Goal: Answer question/provide support

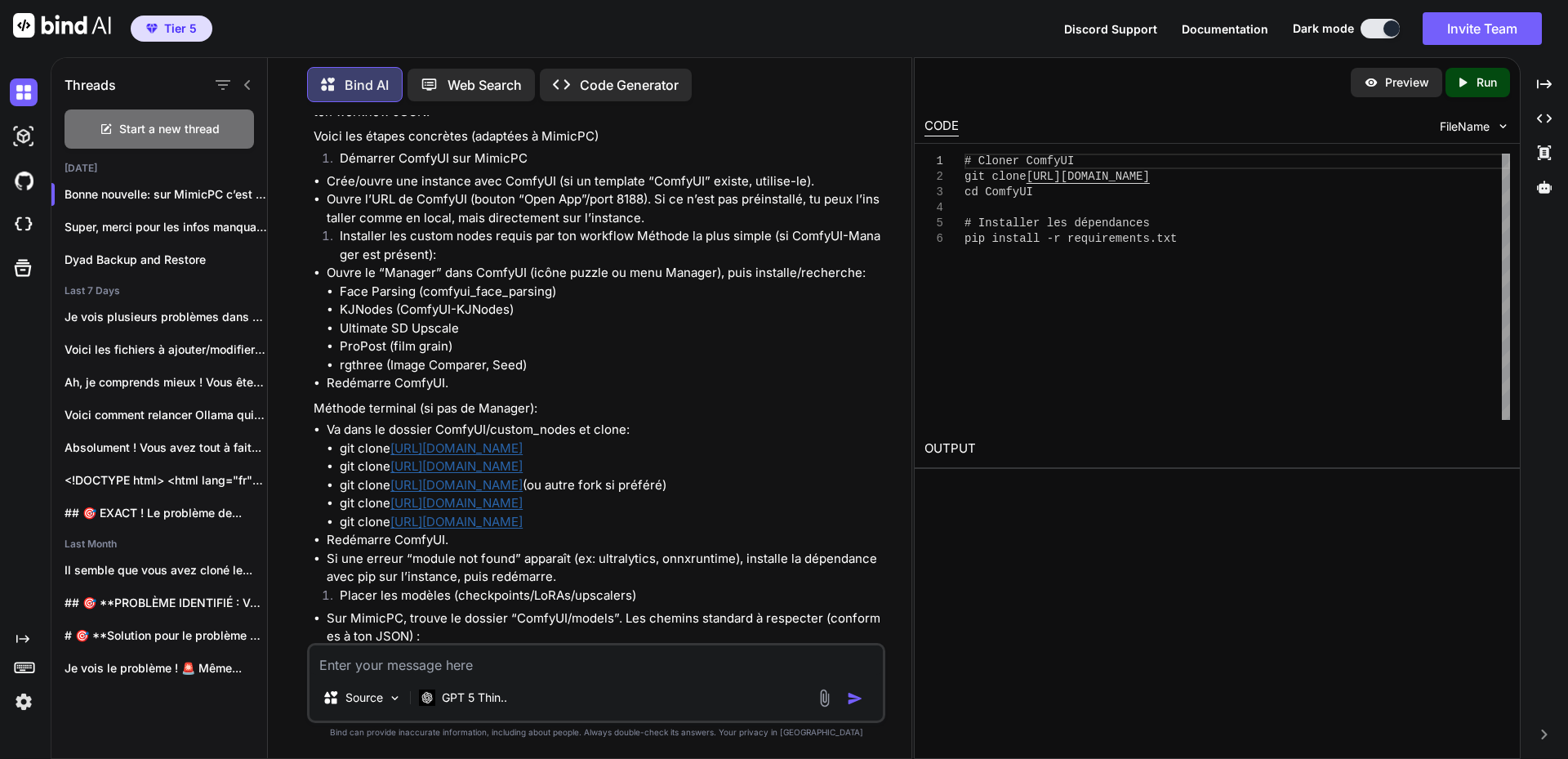
scroll to position [7085, 0]
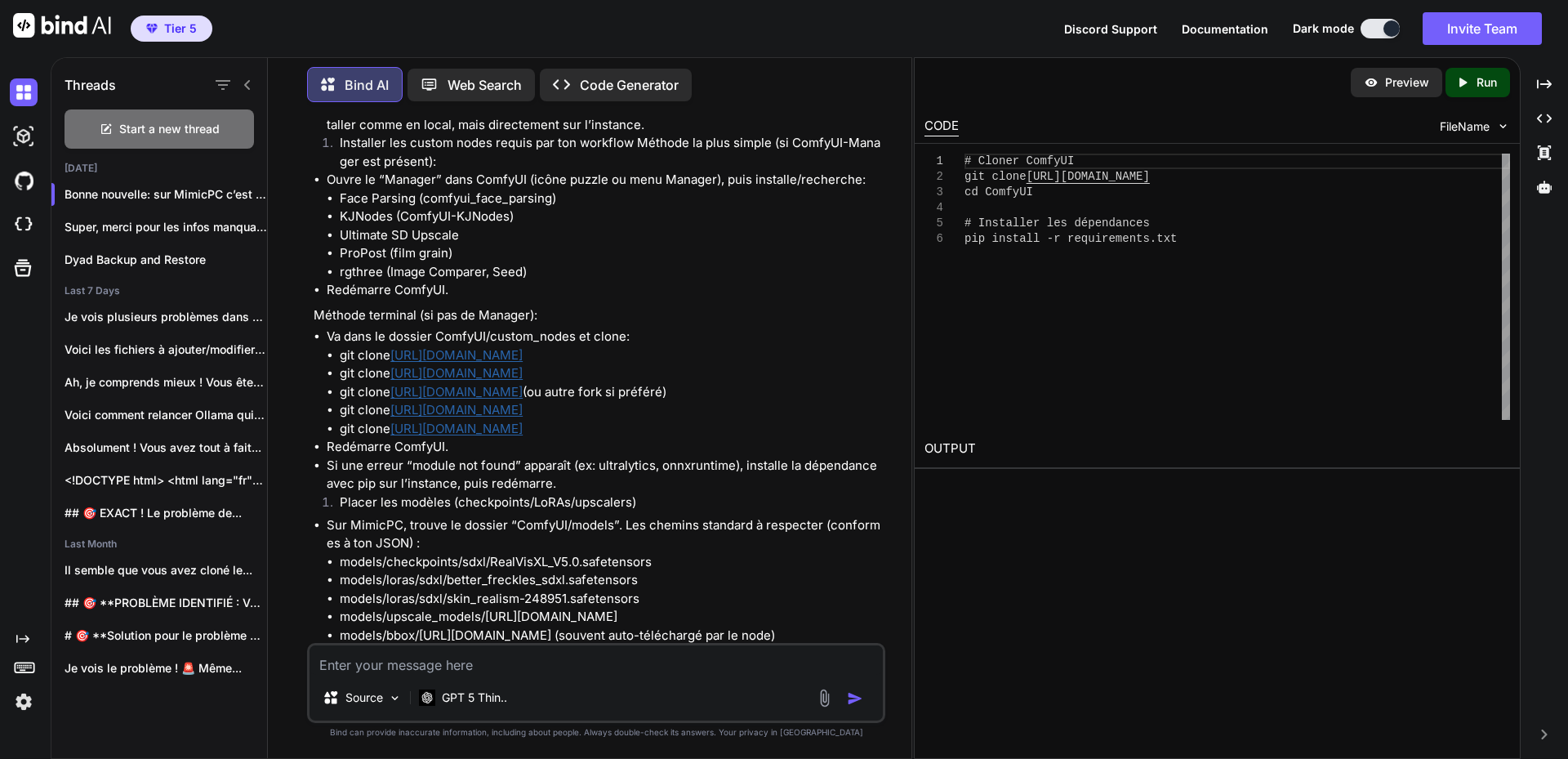
click at [676, 98] on li "Crée/ouvre une instance avec ComfyUI (si un template “ComfyUI” existe, utilise-…" at bounding box center [604, 89] width 555 height 19
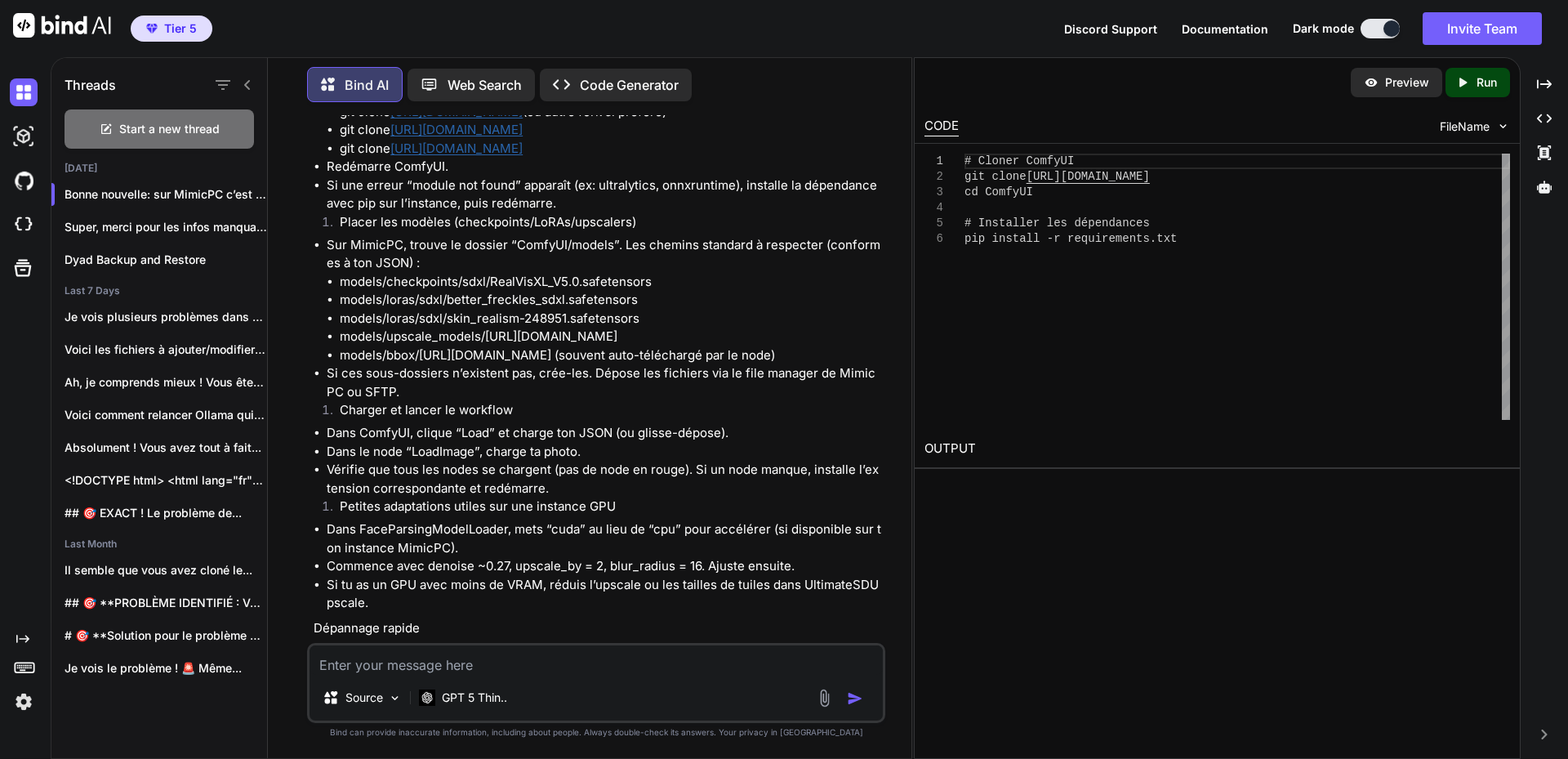
scroll to position [7362, 0]
drag, startPoint x: 340, startPoint y: 289, endPoint x: 412, endPoint y: 286, distance: 72.1
copy li "Face Parsing"
drag, startPoint x: 342, startPoint y: 309, endPoint x: 389, endPoint y: 304, distance: 47.3
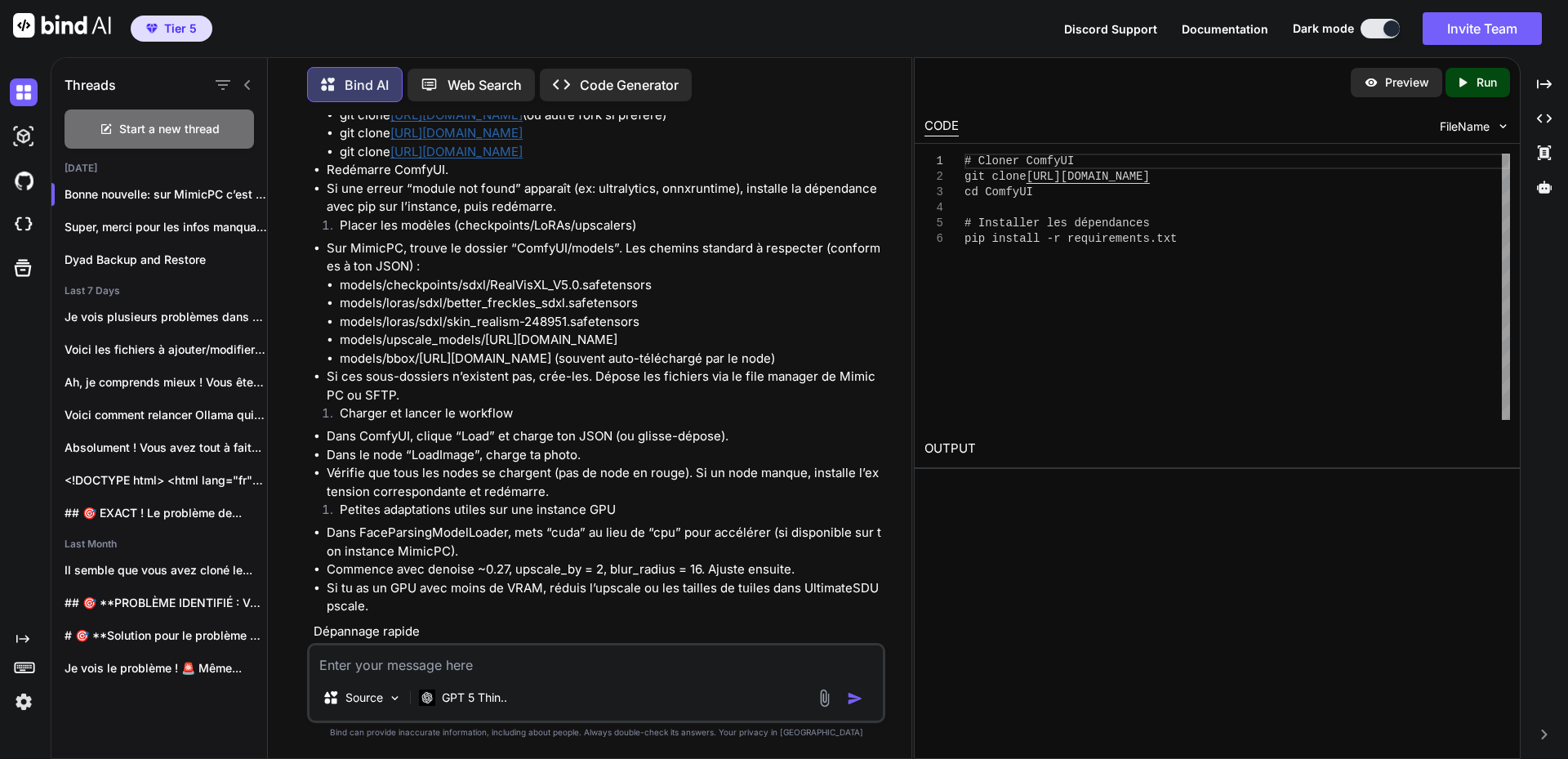
copy li "KJNodes"
drag, startPoint x: 340, startPoint y: 327, endPoint x: 461, endPoint y: 327, distance: 121.0
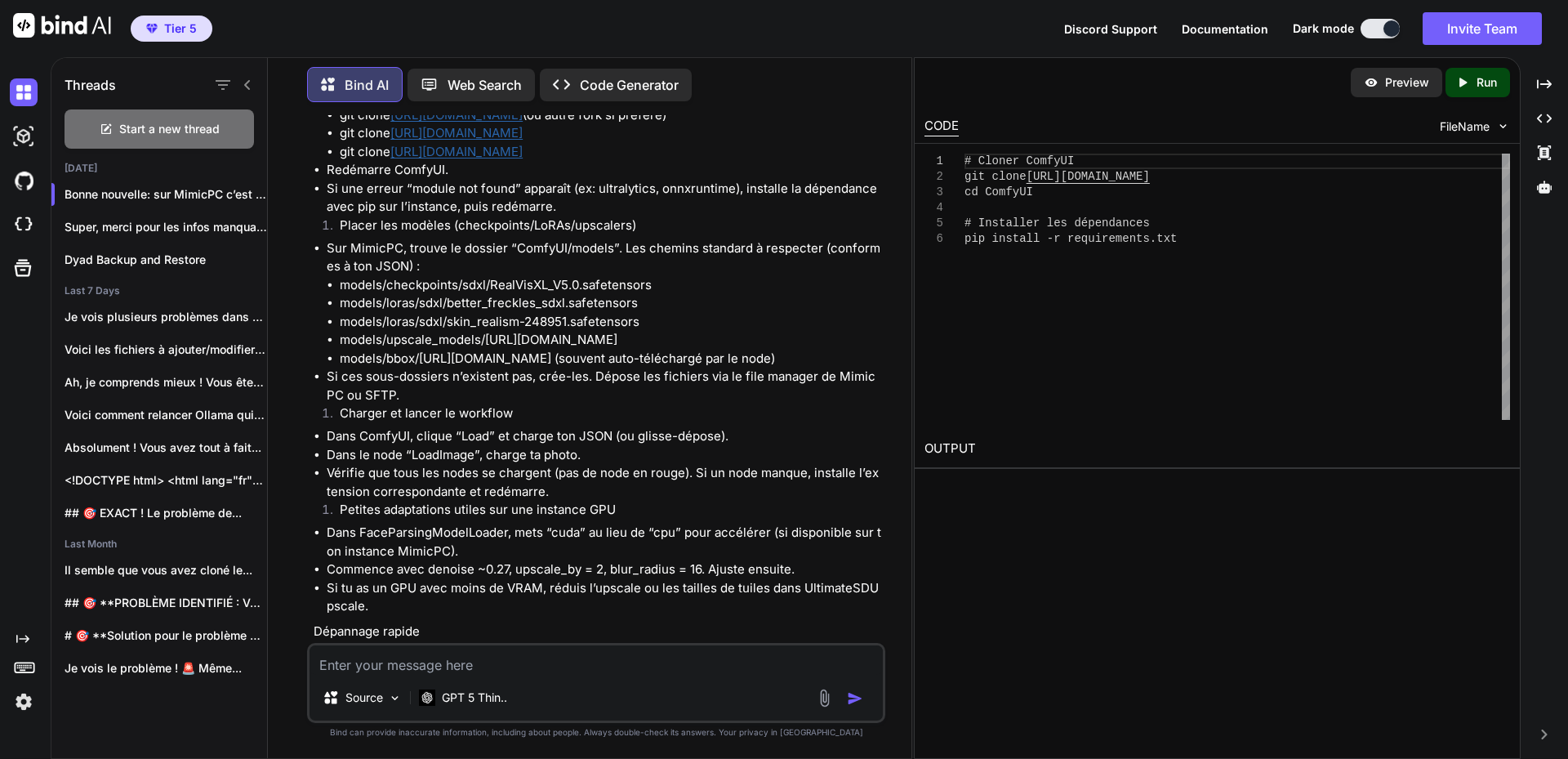
copy li "Ultimate SD Upscale"
drag, startPoint x: 339, startPoint y: 344, endPoint x: 469, endPoint y: 350, distance: 130.1
copy li "ProPost"
drag, startPoint x: 341, startPoint y: 363, endPoint x: 380, endPoint y: 362, distance: 39.0
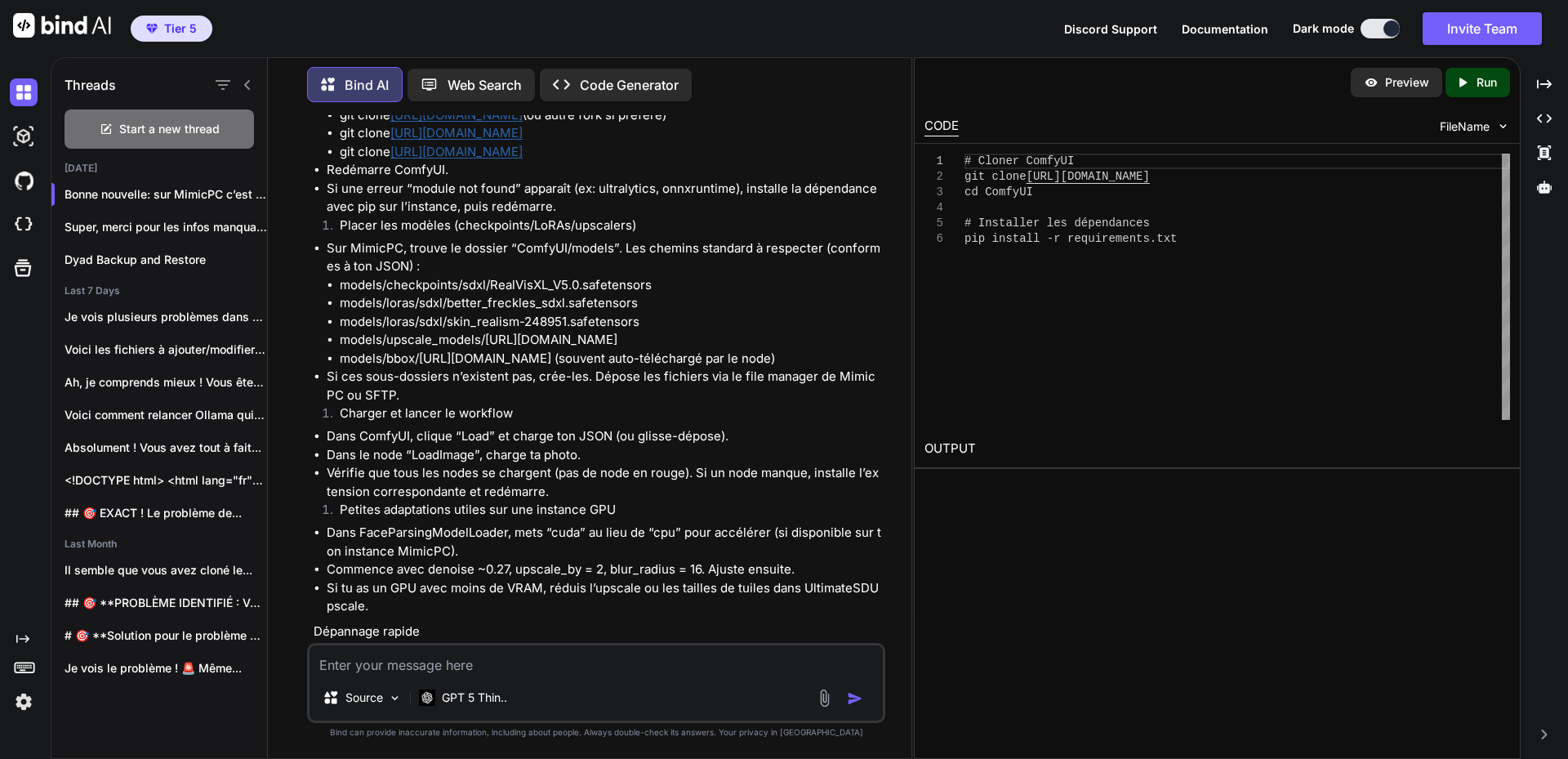
copy li "rgthree"
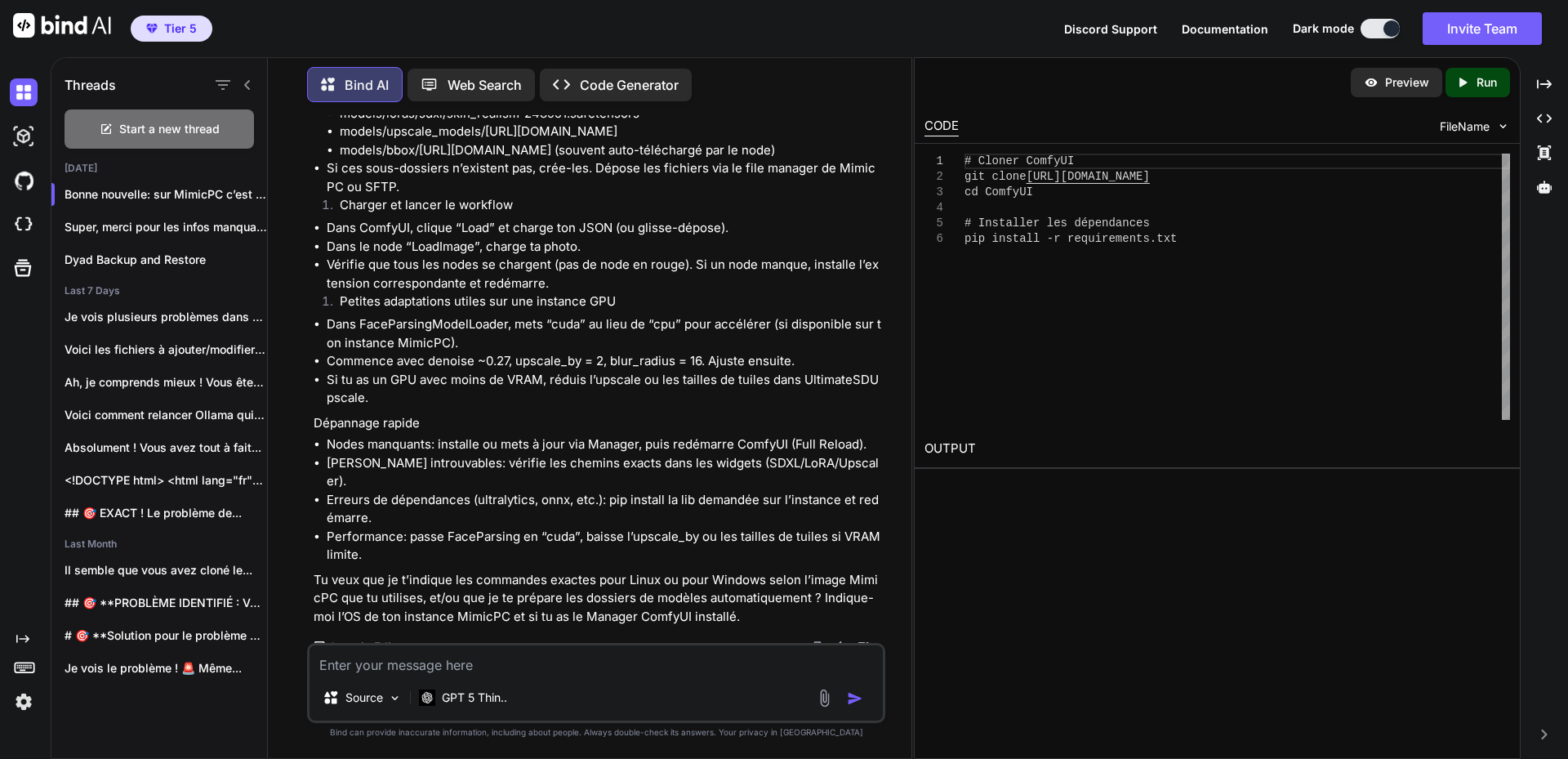
scroll to position [7607, 0]
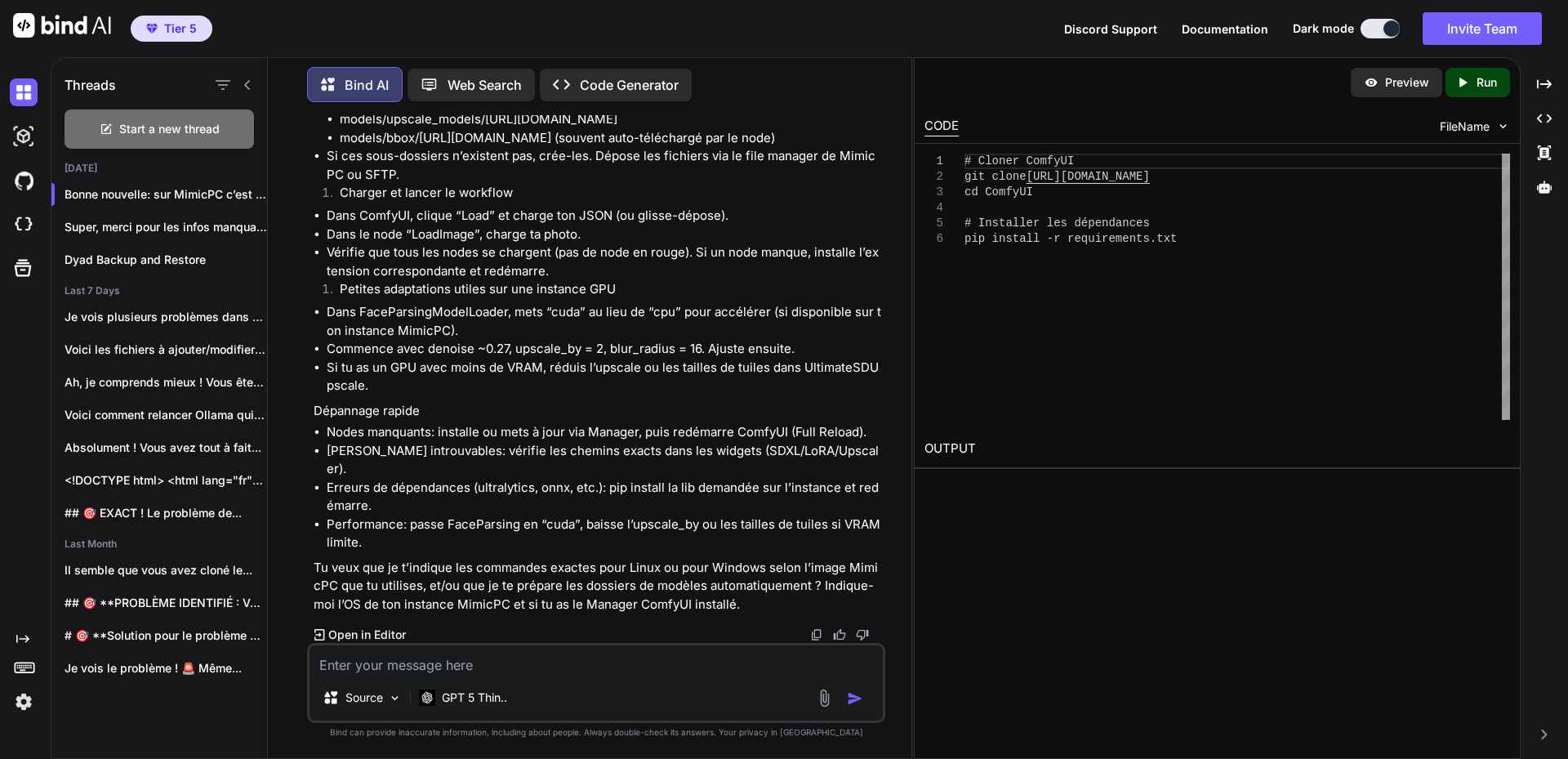
click at [477, 74] on li "models/checkpoints/sdxl/RealVisXL_V5.0.safetensors" at bounding box center [610, 65] width 542 height 19
copy li "sdxl"
drag, startPoint x: 492, startPoint y: 407, endPoint x: 672, endPoint y: 405, distance: 180.0
click at [672, 74] on li "models/checkpoints/sdxl/RealVisXL_V5.0.safetensors" at bounding box center [610, 65] width 542 height 19
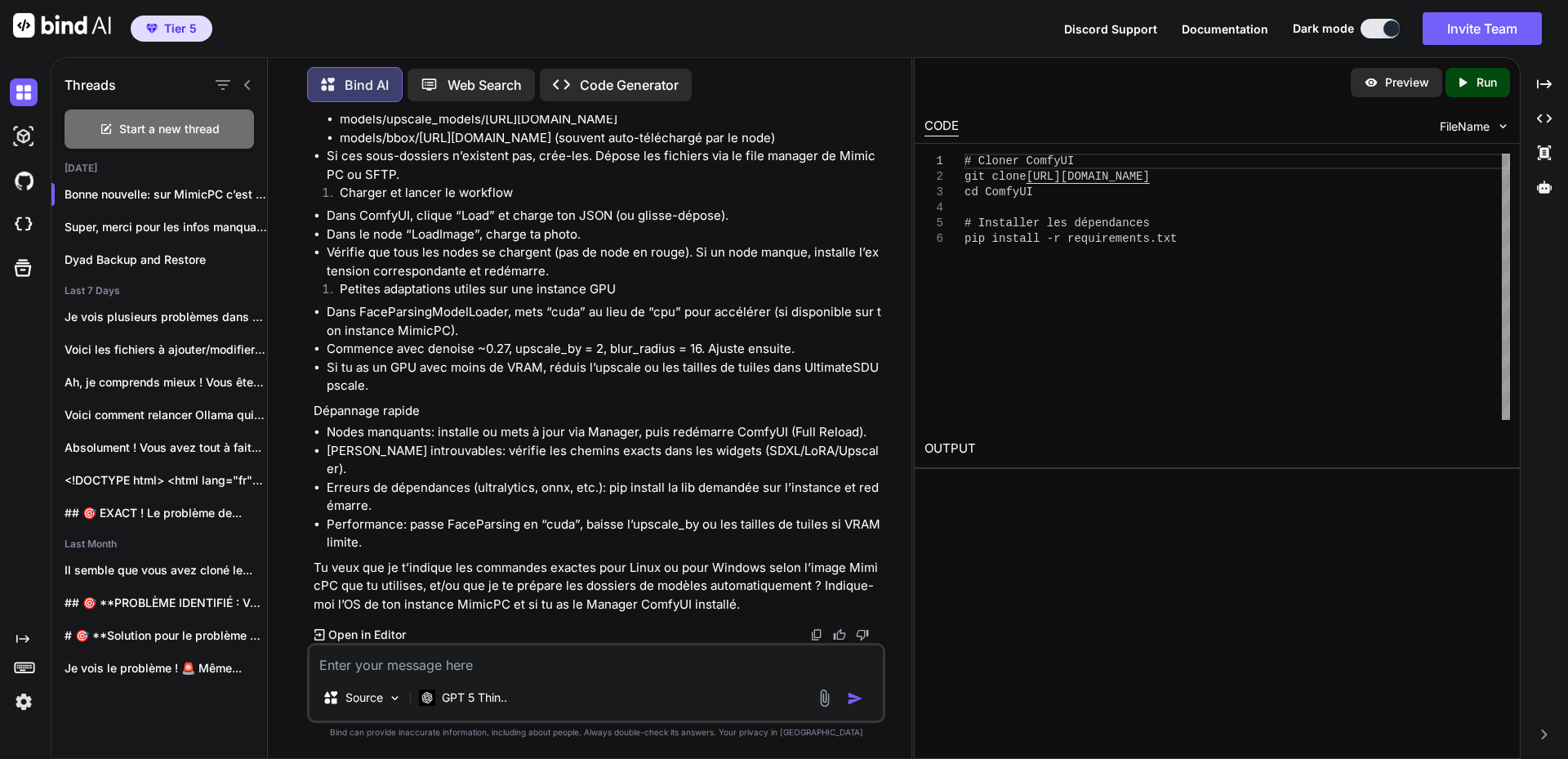
copy li "RealVisXL_V5.0.safetensors"
click at [433, 92] on li "models/loras/sdxl/better_freckles_sdxl.safetensors" at bounding box center [610, 83] width 542 height 19
copy li "sdxl"
drag, startPoint x: 448, startPoint y: 426, endPoint x: 674, endPoint y: 428, distance: 226.0
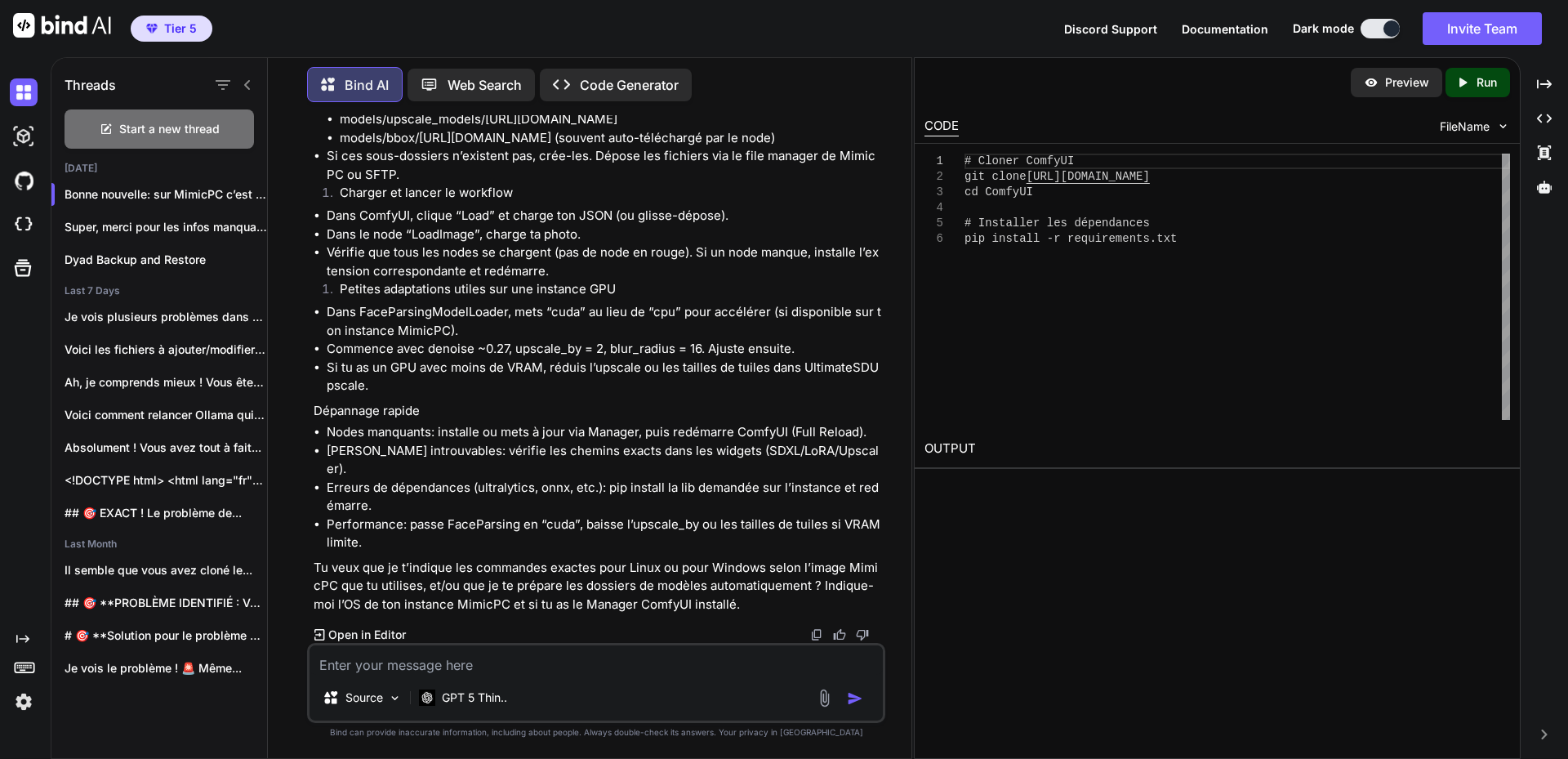
click at [674, 92] on li "models/loras/sdxl/better_freckles_sdxl.safetensors" at bounding box center [610, 83] width 542 height 19
copy li "better_freckles_sdxl.safetensors"
click at [432, 111] on li "models/loras/sdxl/skin_realism-248951.safetensors" at bounding box center [610, 101] width 542 height 19
drag, startPoint x: 450, startPoint y: 444, endPoint x: 706, endPoint y: 446, distance: 256.0
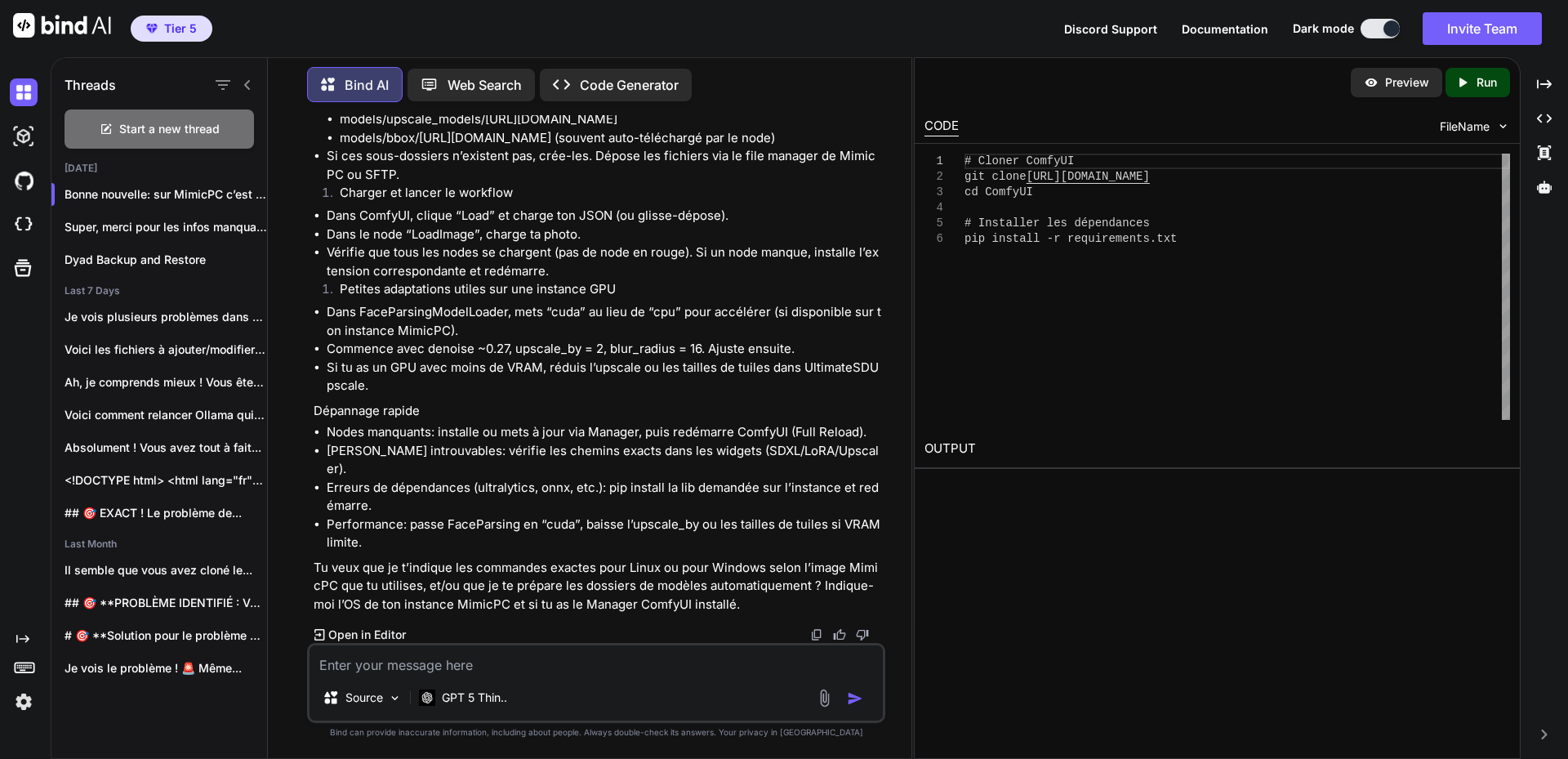
click at [706, 111] on li "models/loras/sdxl/skin_realism-248951.safetensors" at bounding box center [610, 101] width 542 height 19
drag, startPoint x: 486, startPoint y: 464, endPoint x: 695, endPoint y: 467, distance: 209.0
click at [695, 129] on li "models/upscale_models/[URL][DOMAIN_NAME]" at bounding box center [610, 119] width 542 height 19
drag, startPoint x: 421, startPoint y: 485, endPoint x: 514, endPoint y: 481, distance: 93.1
click at [514, 148] on li "models/bbox/[URL][DOMAIN_NAME] (souvent auto-téléchargé par le node)" at bounding box center [610, 138] width 542 height 19
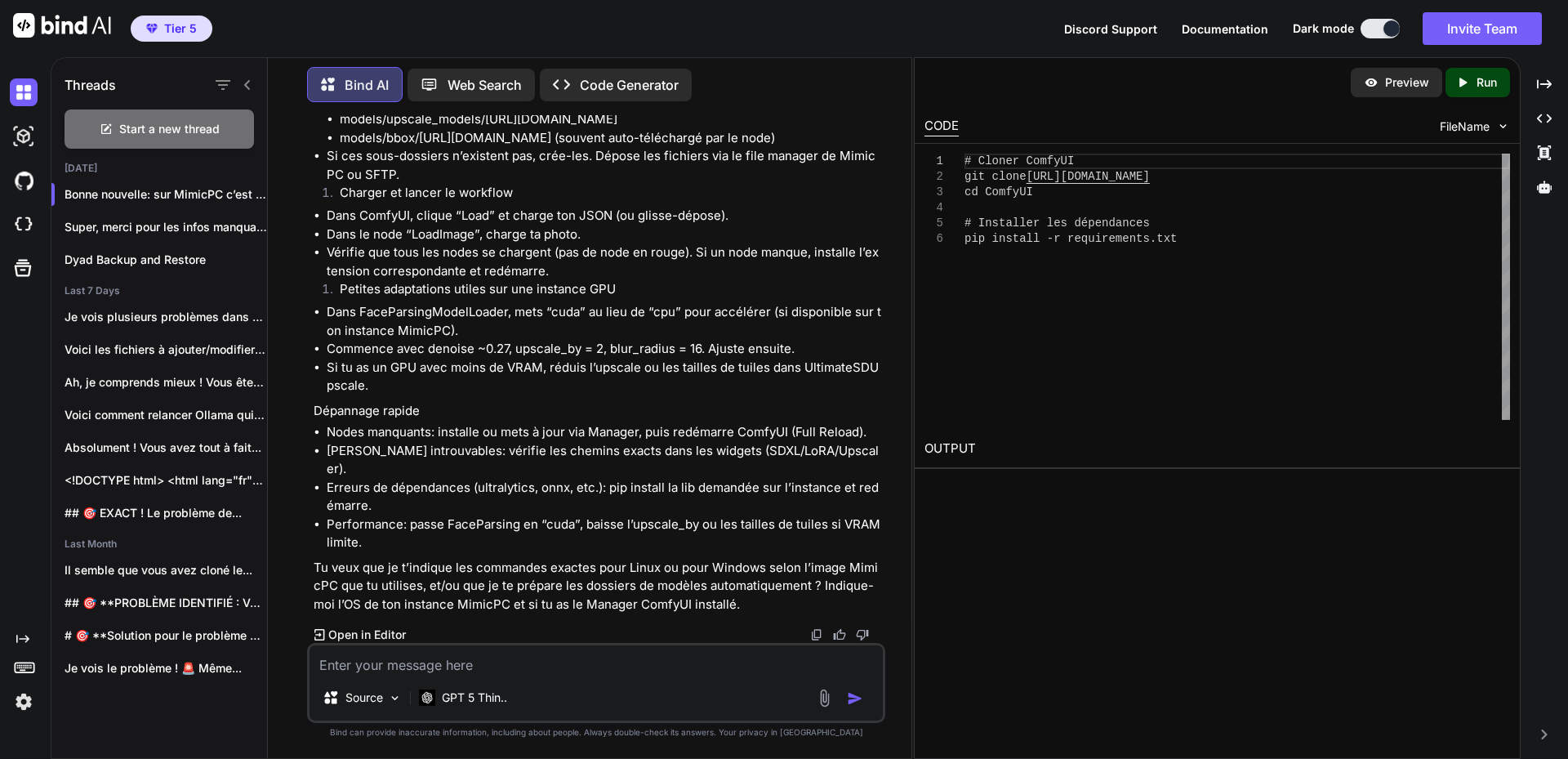
click at [398, 148] on li "models/bbox/[URL][DOMAIN_NAME] (souvent auto-téléchargé par le node)" at bounding box center [610, 138] width 542 height 19
drag, startPoint x: 421, startPoint y: 481, endPoint x: 515, endPoint y: 485, distance: 94.1
click at [515, 148] on li "models/bbox/[URL][DOMAIN_NAME] (souvent auto-téléchargé par le node)" at bounding box center [610, 138] width 542 height 19
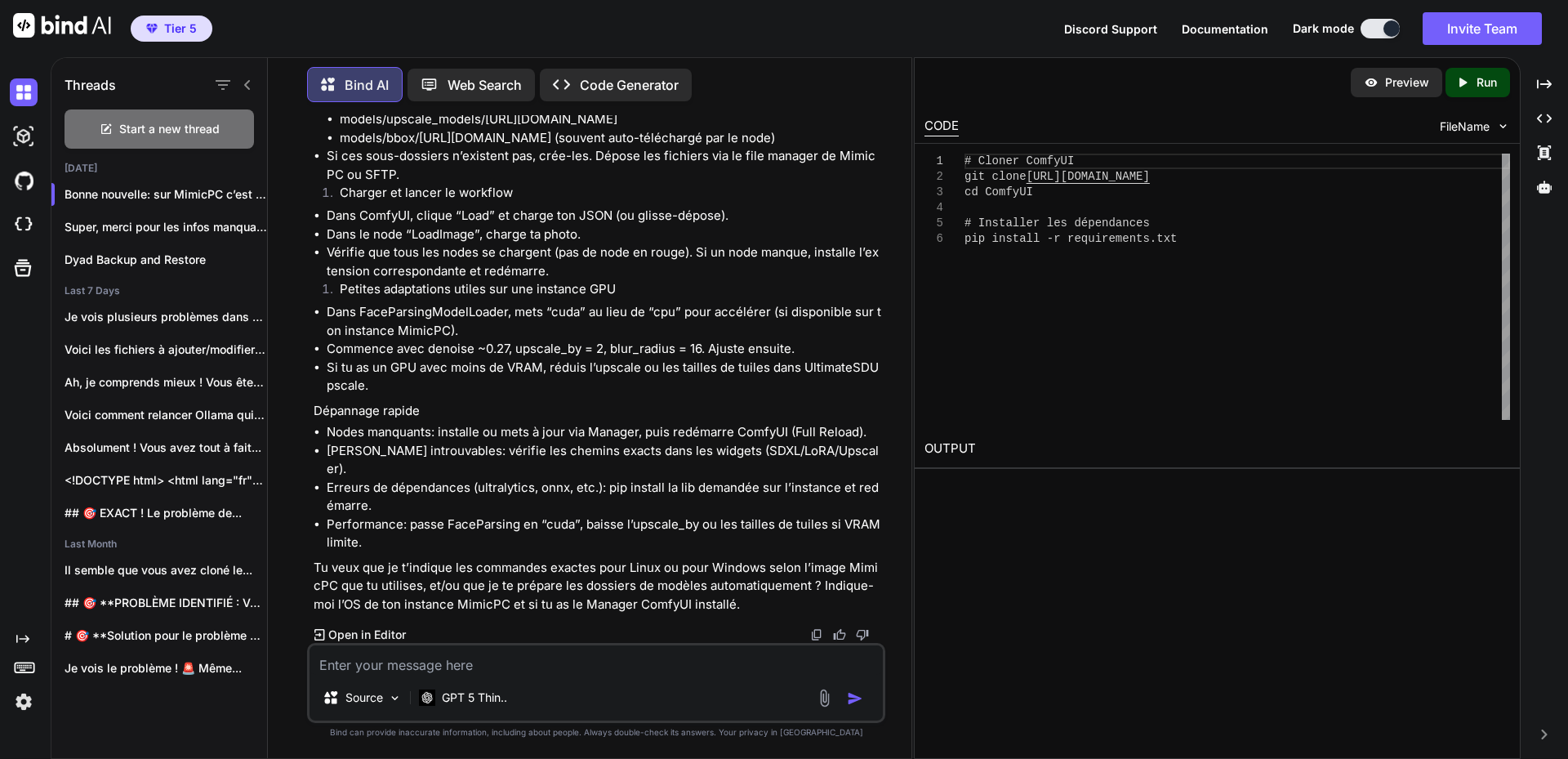
click at [416, 664] on textarea at bounding box center [596, 660] width 573 height 29
paste textarea "# LoremIP Dolor Sitame ## Conse Adipisc - **Elit SE:** D/E - **Temp Inci:** U/L…"
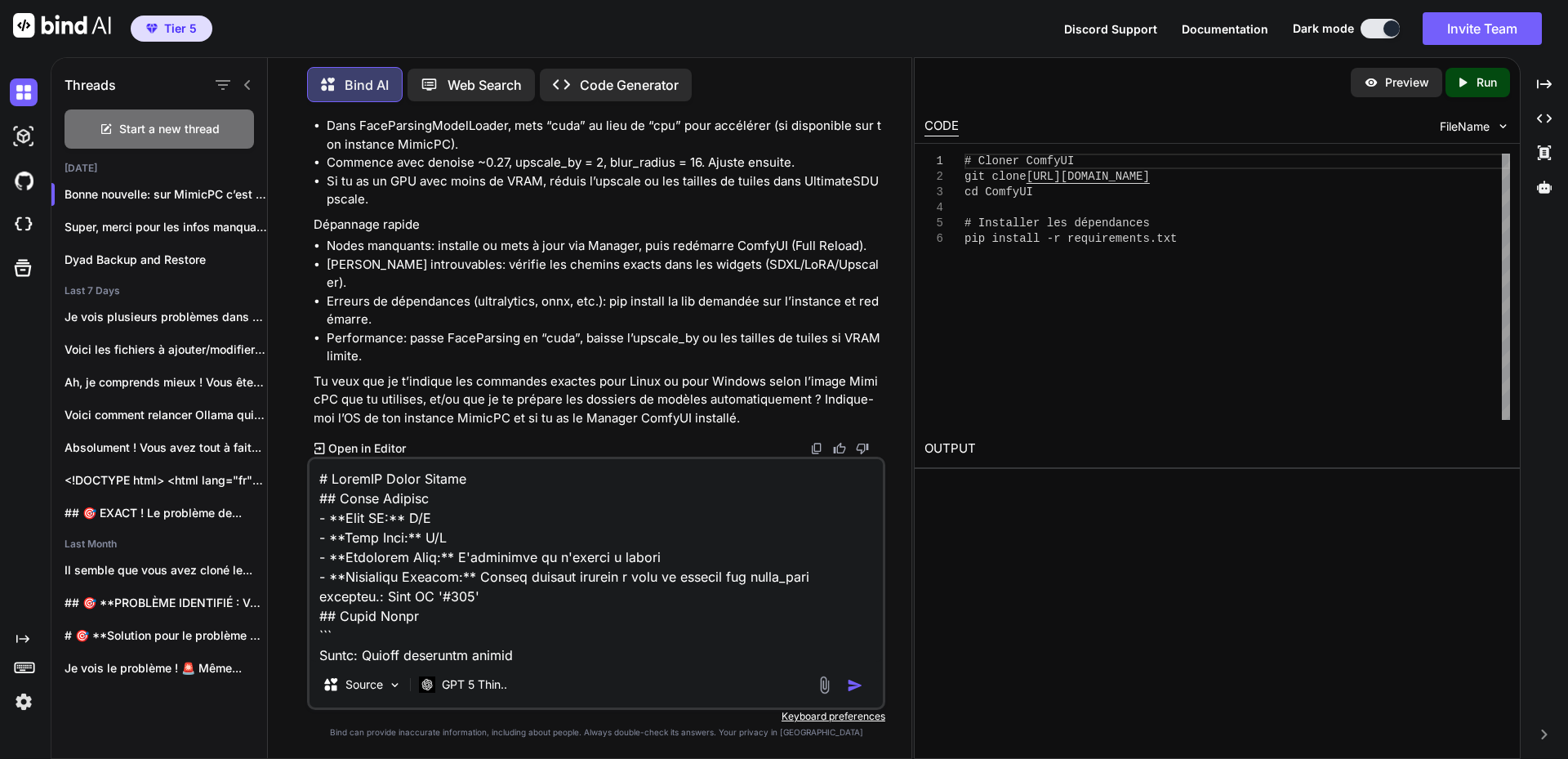
scroll to position [3510, 0]
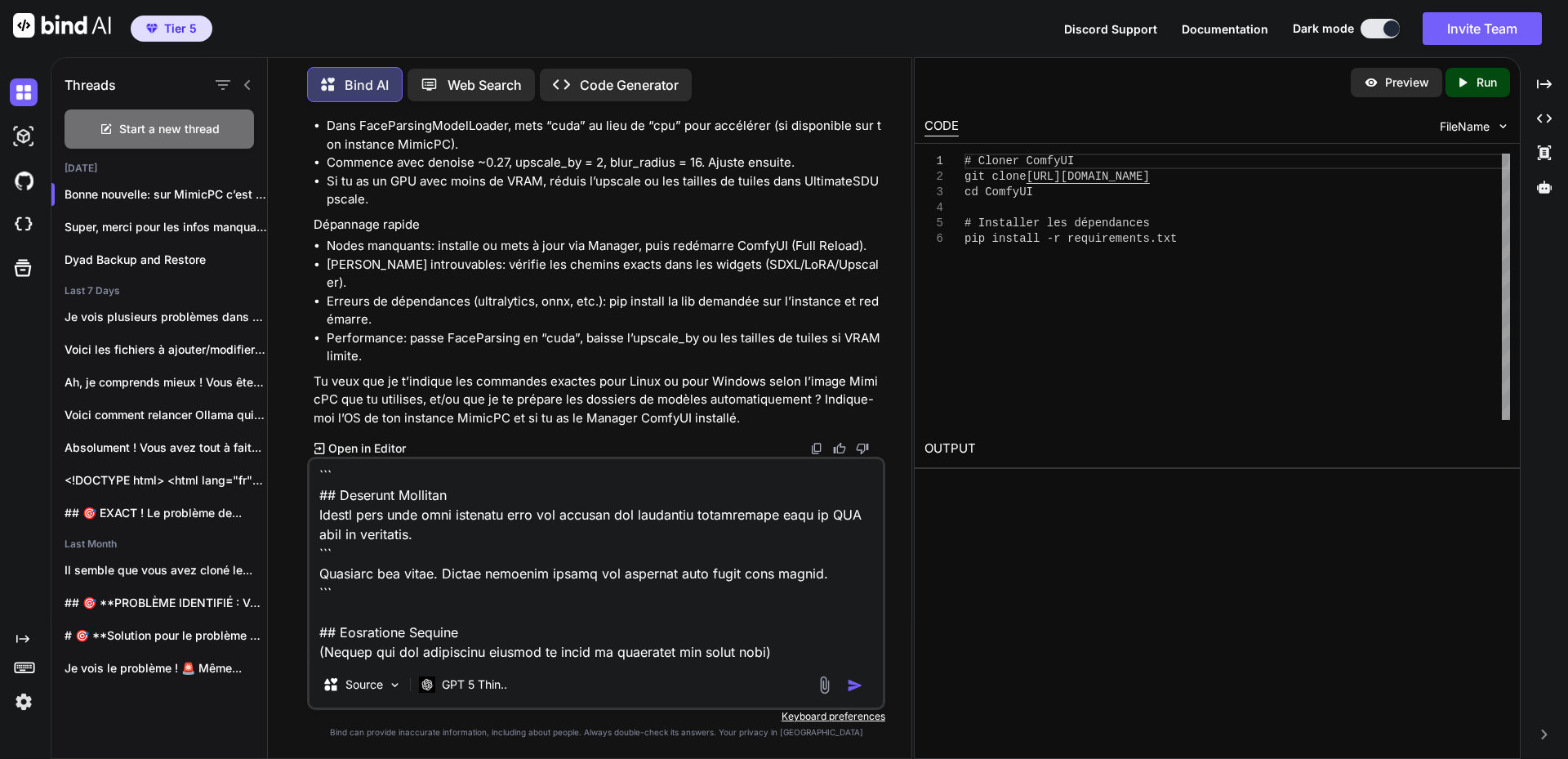
type textarea "# LoremIP Dolor Sitame ## Conse Adipisc - **Elit SE:** D/E - **Temp Inci:** U/L…"
click at [863, 682] on button "button" at bounding box center [858, 684] width 23 height 16
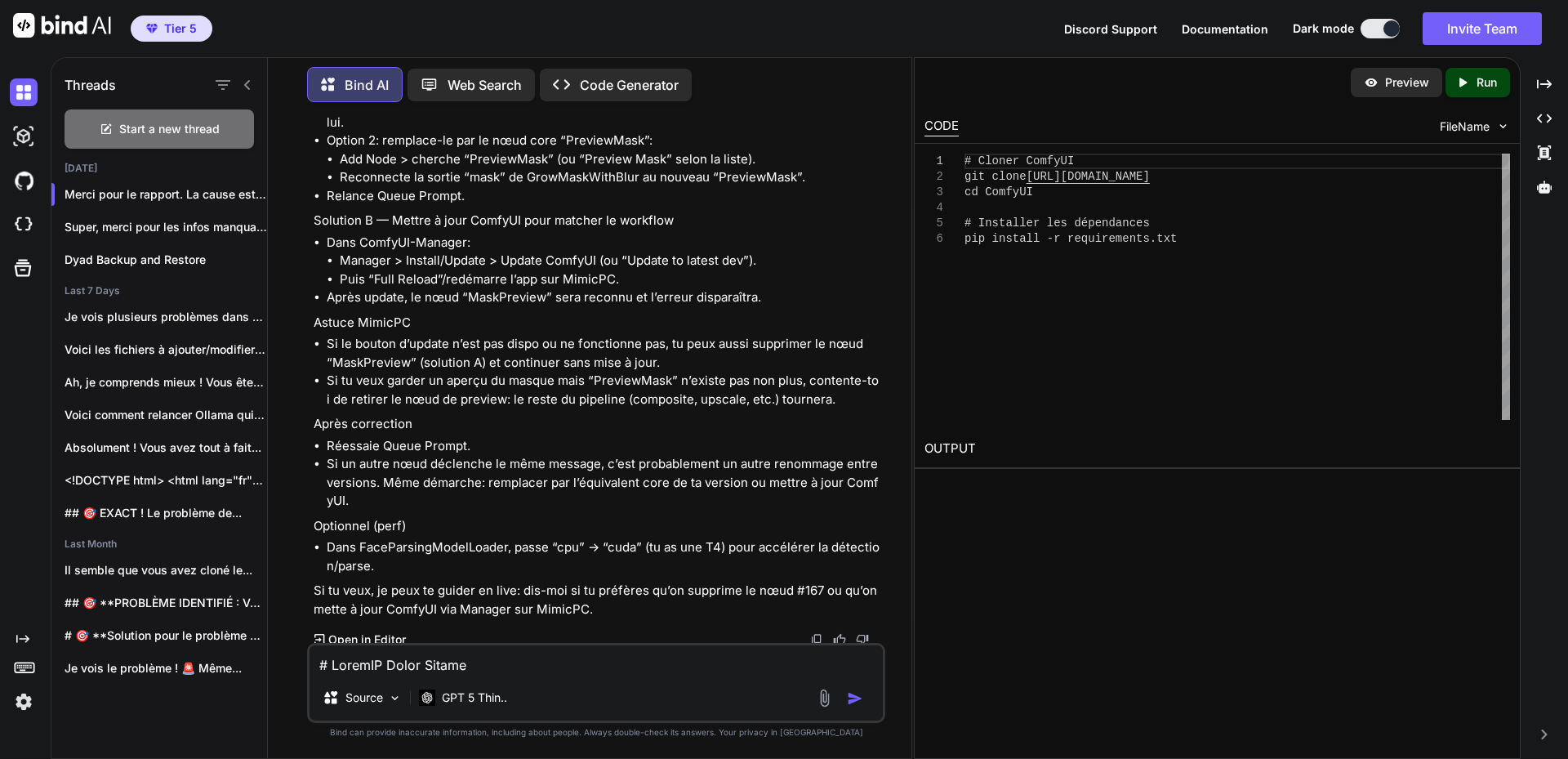
scroll to position [10370, 0]
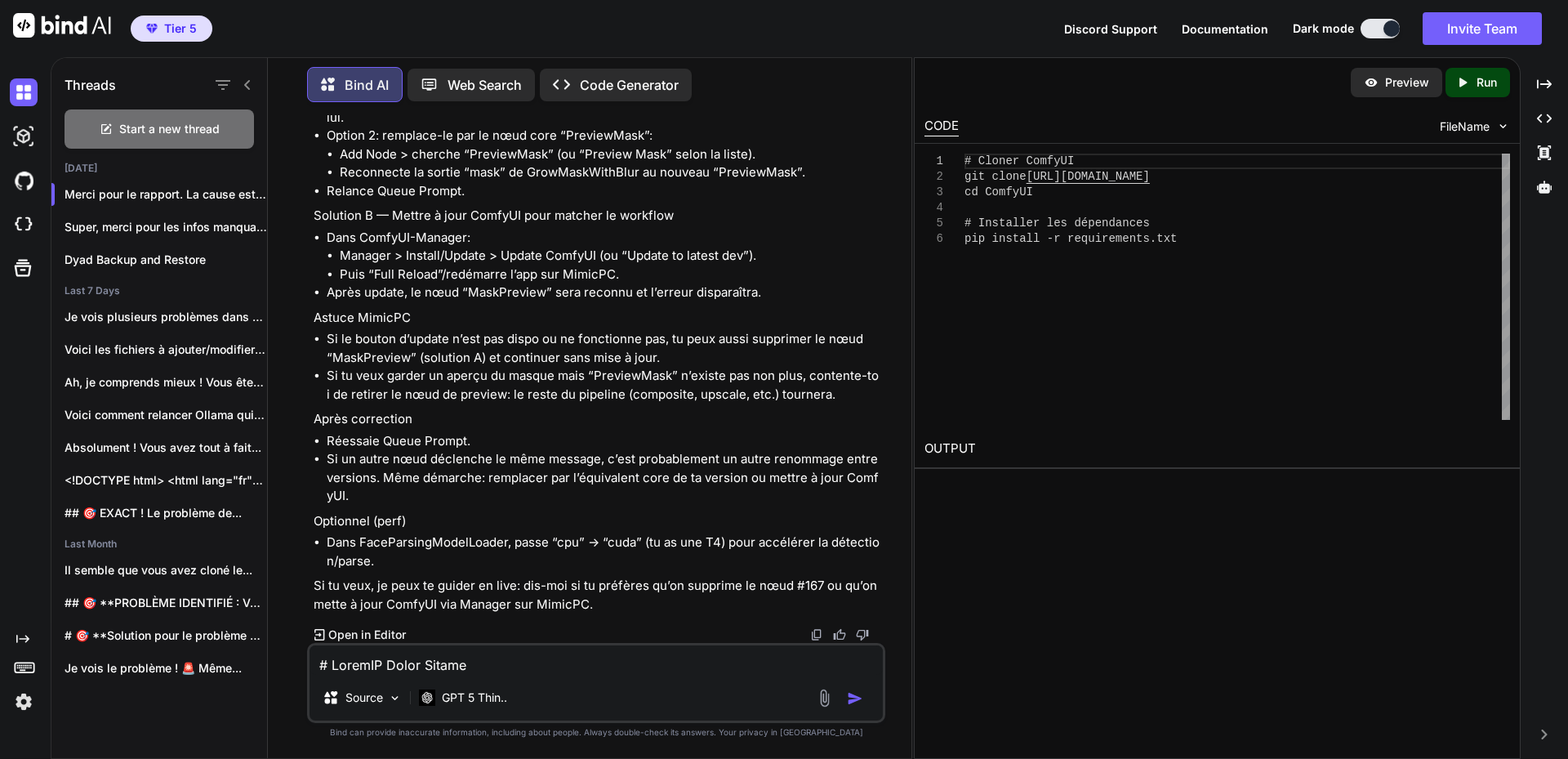
click at [547, 90] on li "Sur le canvas, repère le nœud “MaskPreview” (près des nœuds de FaceParsing, con…" at bounding box center [604, 71] width 555 height 37
click at [437, 651] on textarea at bounding box center [596, 660] width 573 height 29
type textarea "M"
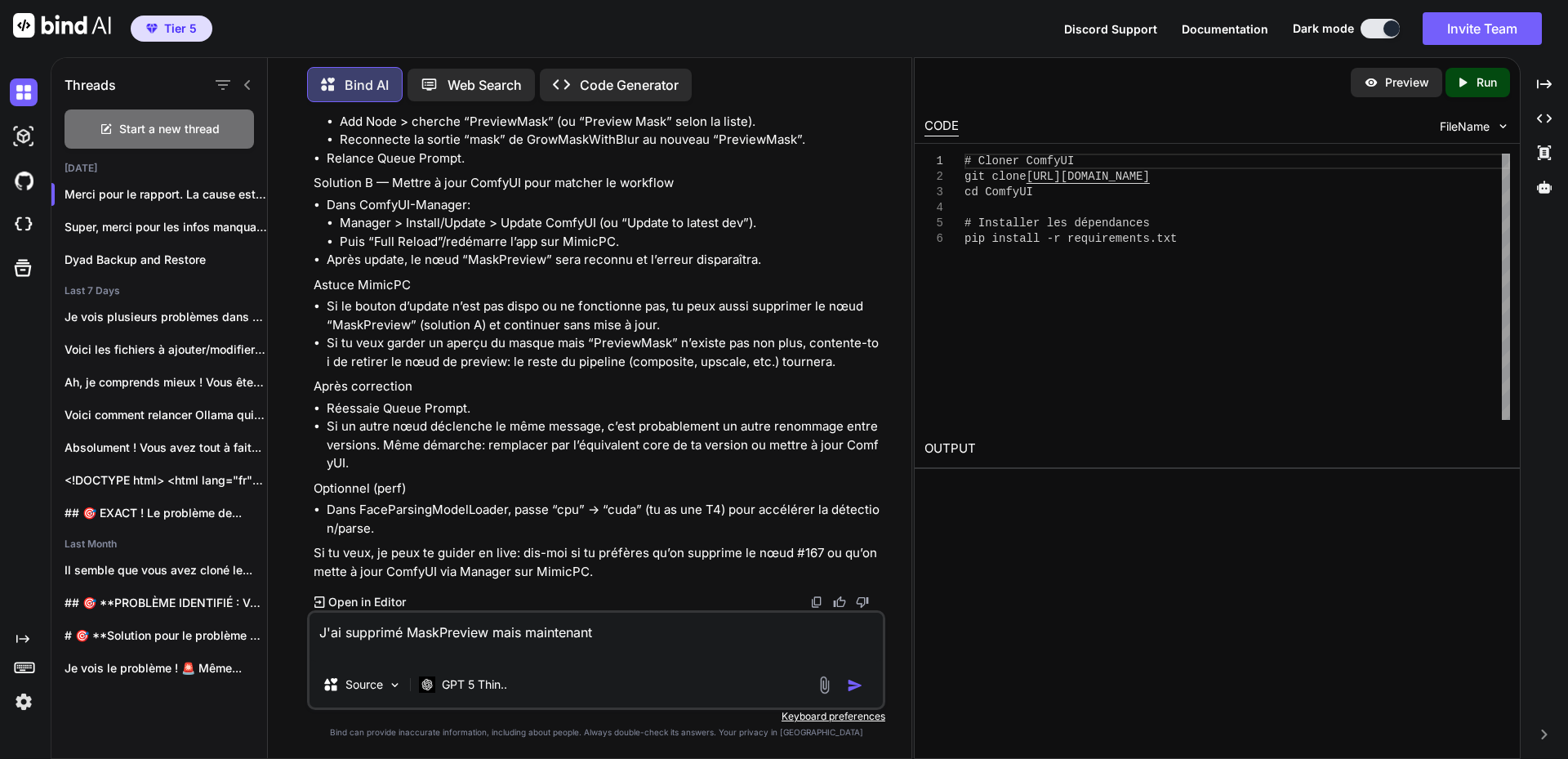
paste textarea "# LoremIP Dolor Sitame ## Conse Adipisc - **Elit SE:** D/E - **Temp Inci:** U/L…"
type textarea "L'ip dolorsit AmetConsect adip elitseddoe # TempoRI Utlab Etdolo ## Magna Aliqu…"
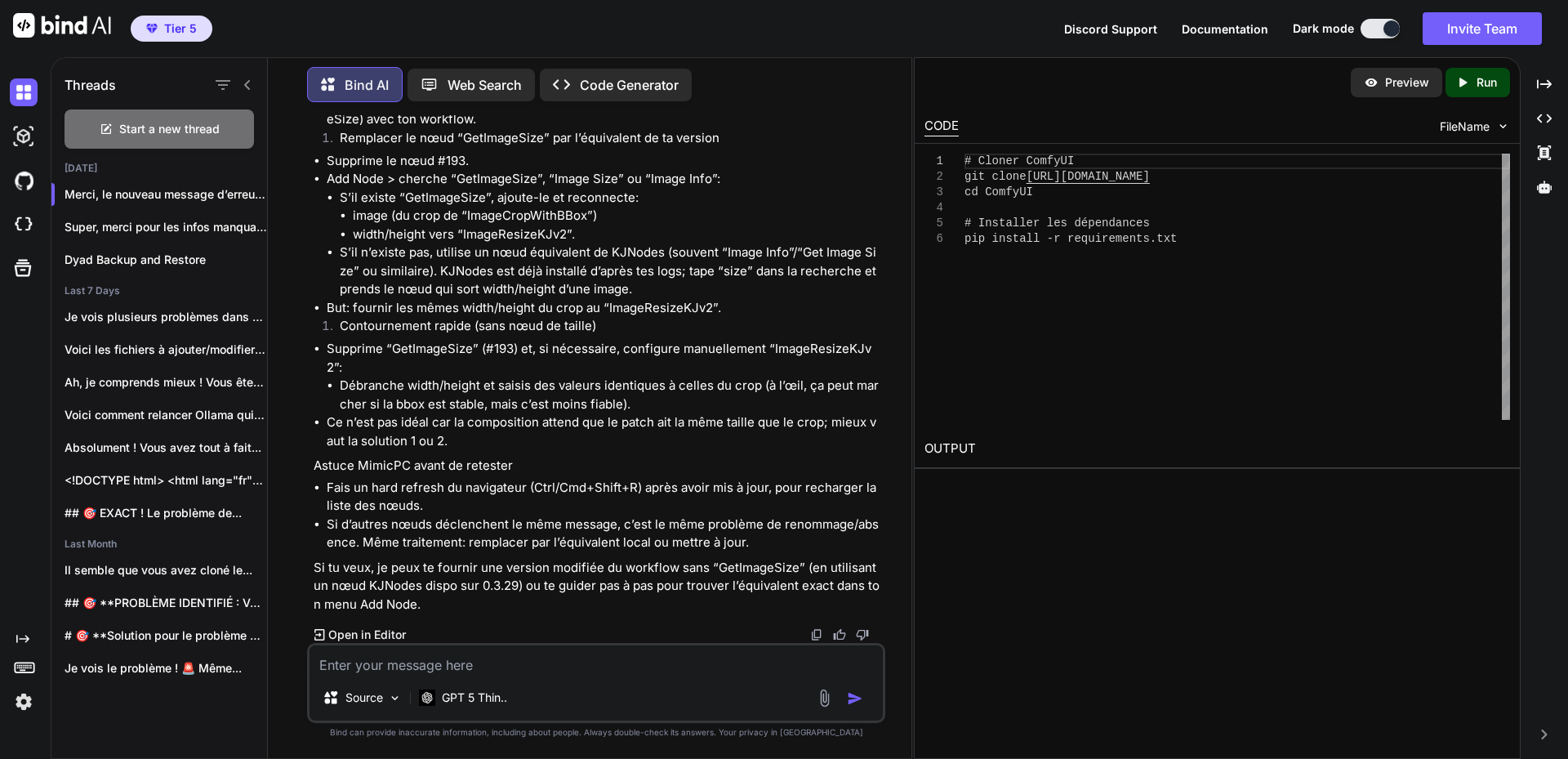
scroll to position [13073, 0]
click at [508, 298] on li "Add Node > cherche “GetImageSize”, “Image Size” ou “Image Info”: S’il existe “G…" at bounding box center [604, 234] width 555 height 129
click at [413, 663] on textarea at bounding box center [596, 660] width 573 height 29
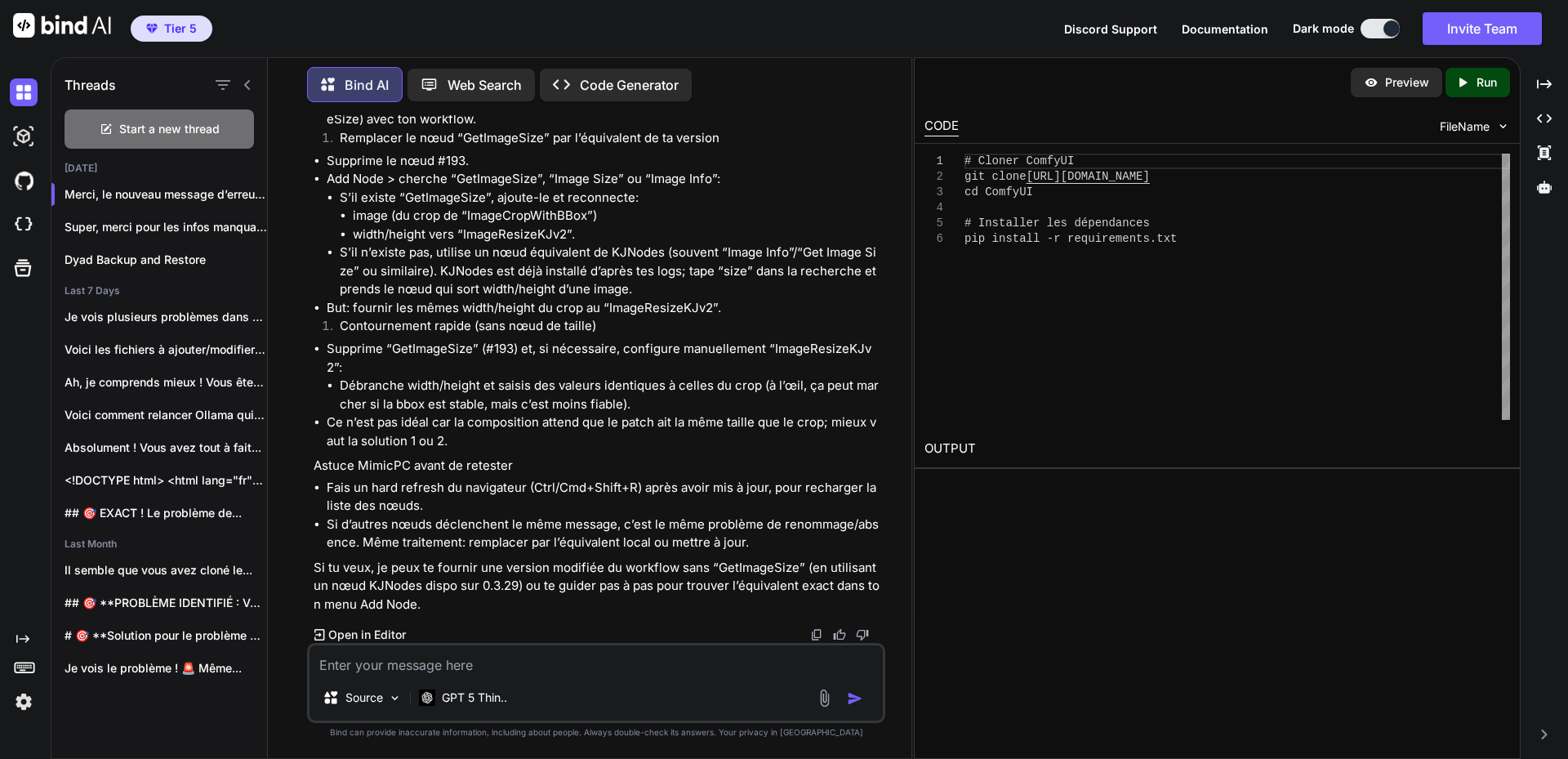
paste textarea "# ComfyUI Error Report ## Error Details - **Node ID:** 72 - **Node Type:** Upsc…"
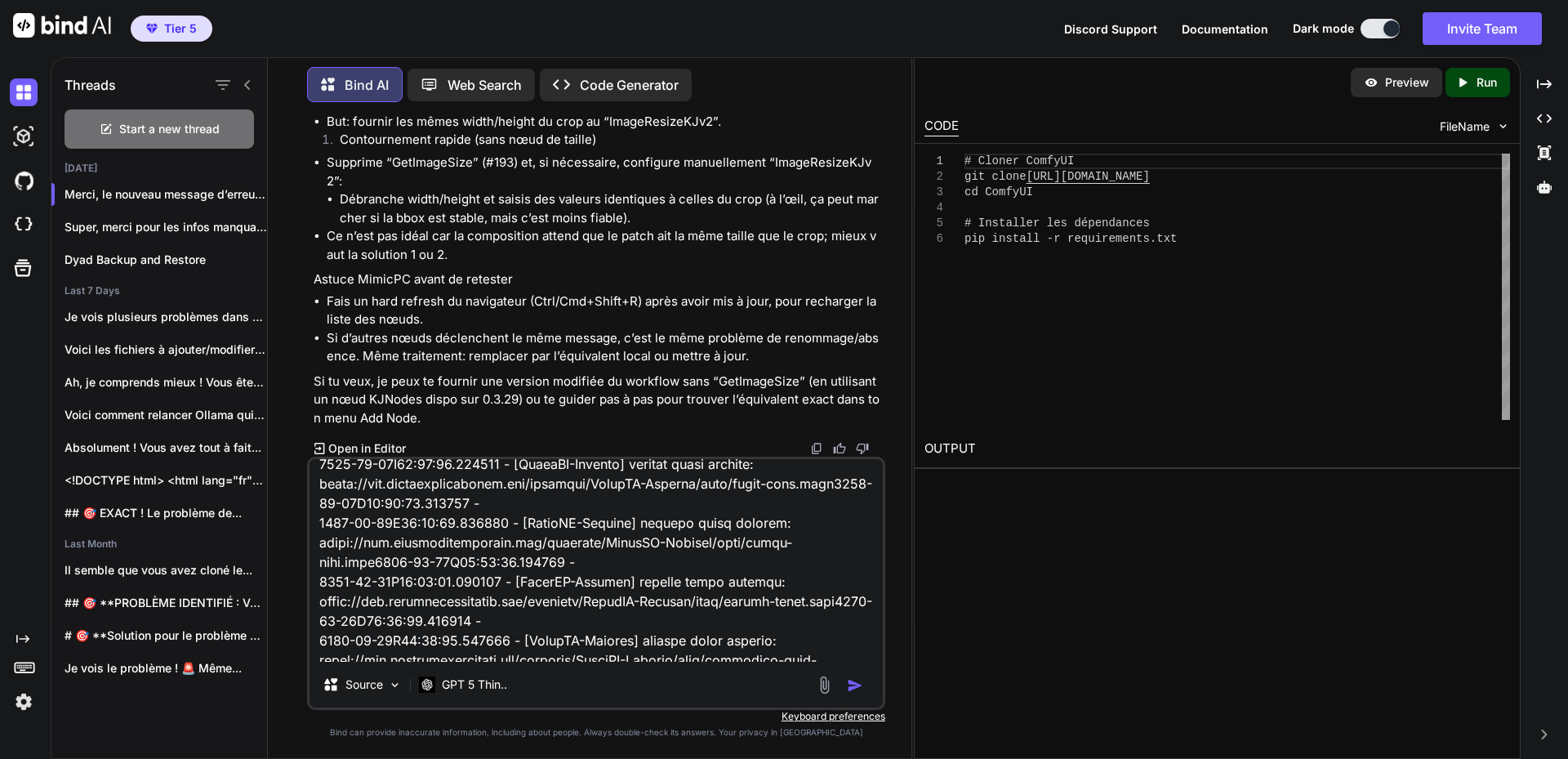
scroll to position [2484, 0]
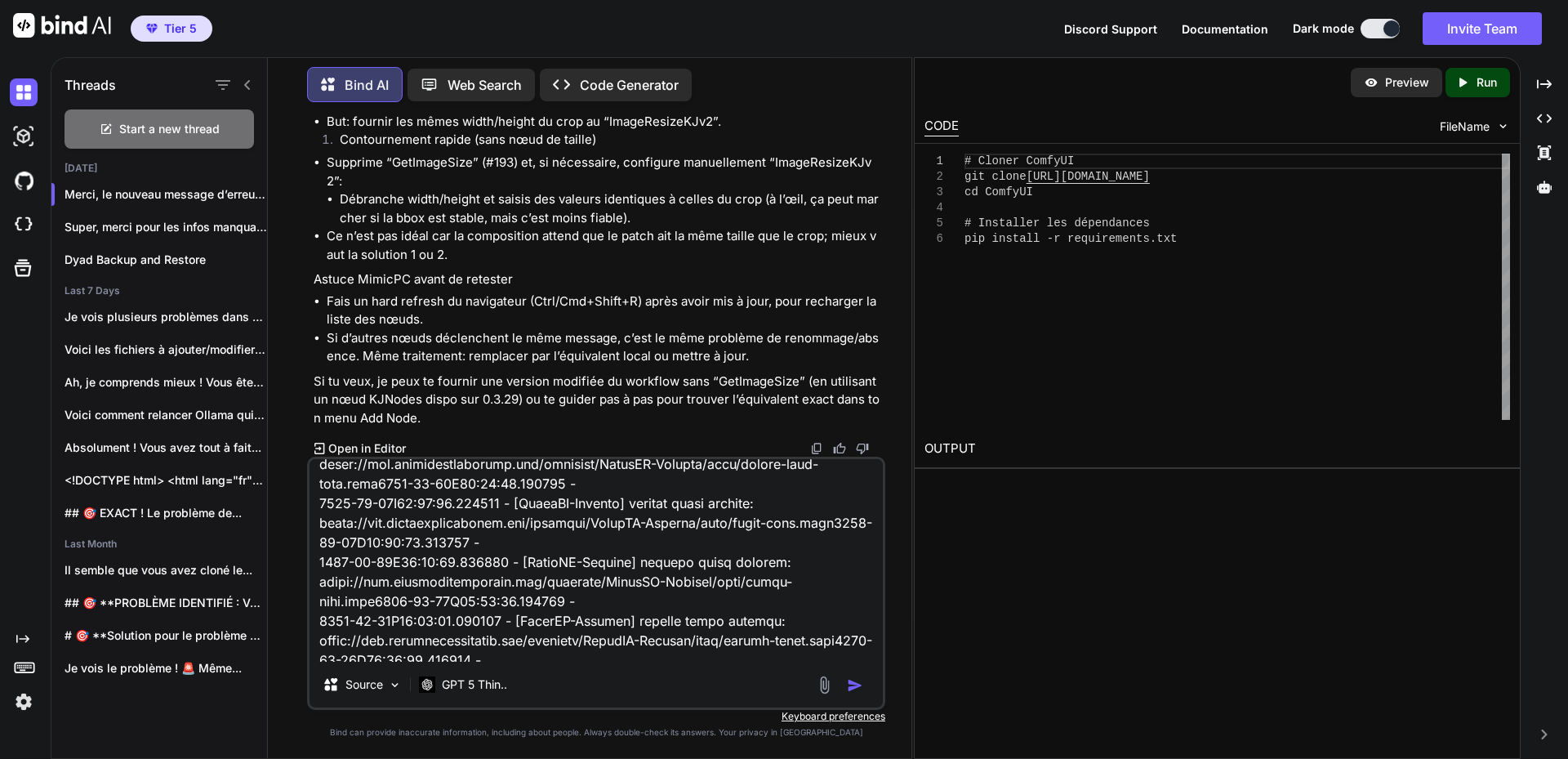
type textarea "# ComfyUI Error Report ## Error Details - **Node ID:** 72 - **Node Type:** Upsc…"
click at [859, 683] on img "button" at bounding box center [855, 684] width 16 height 16
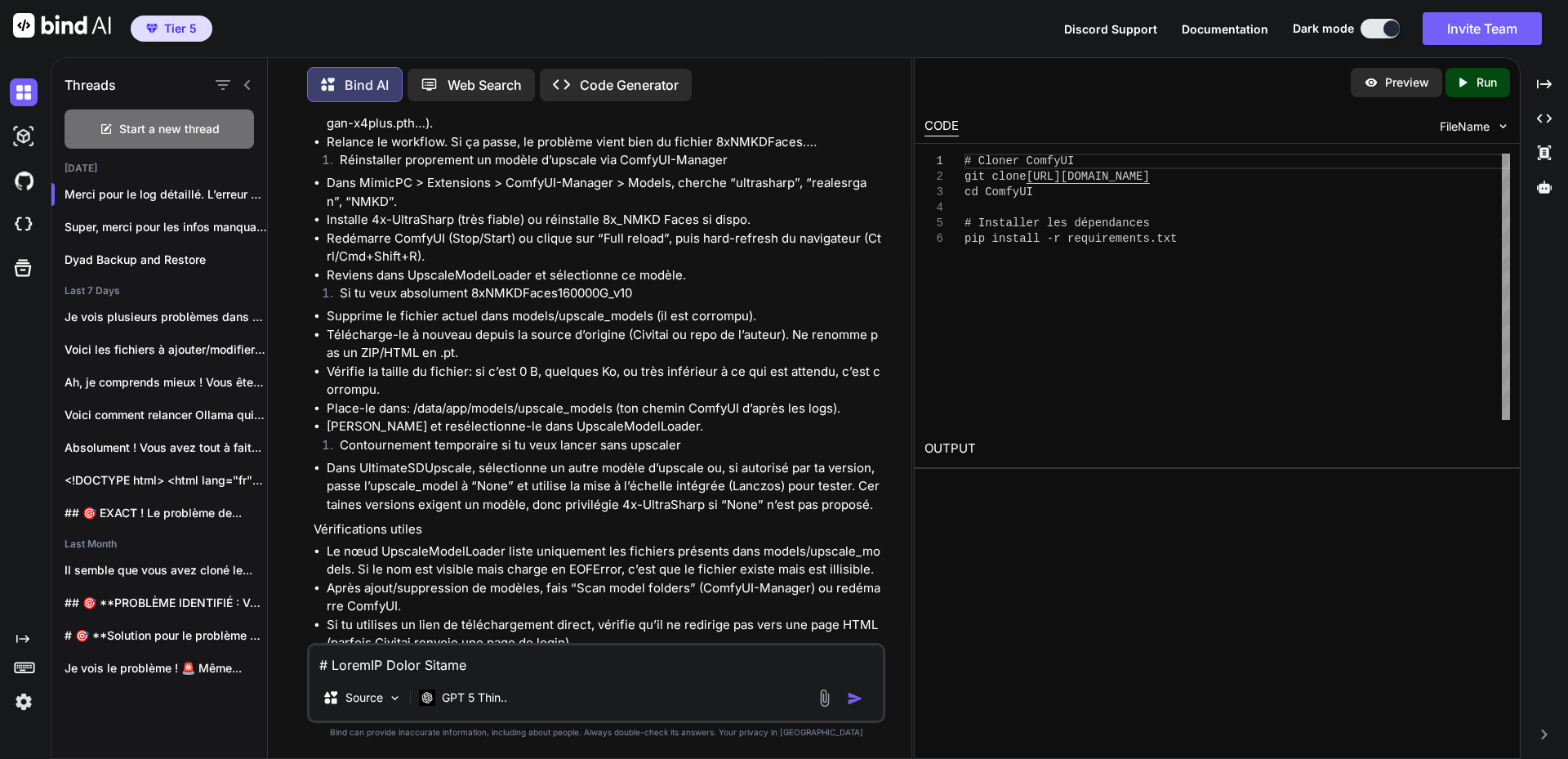
scroll to position [16145, 0]
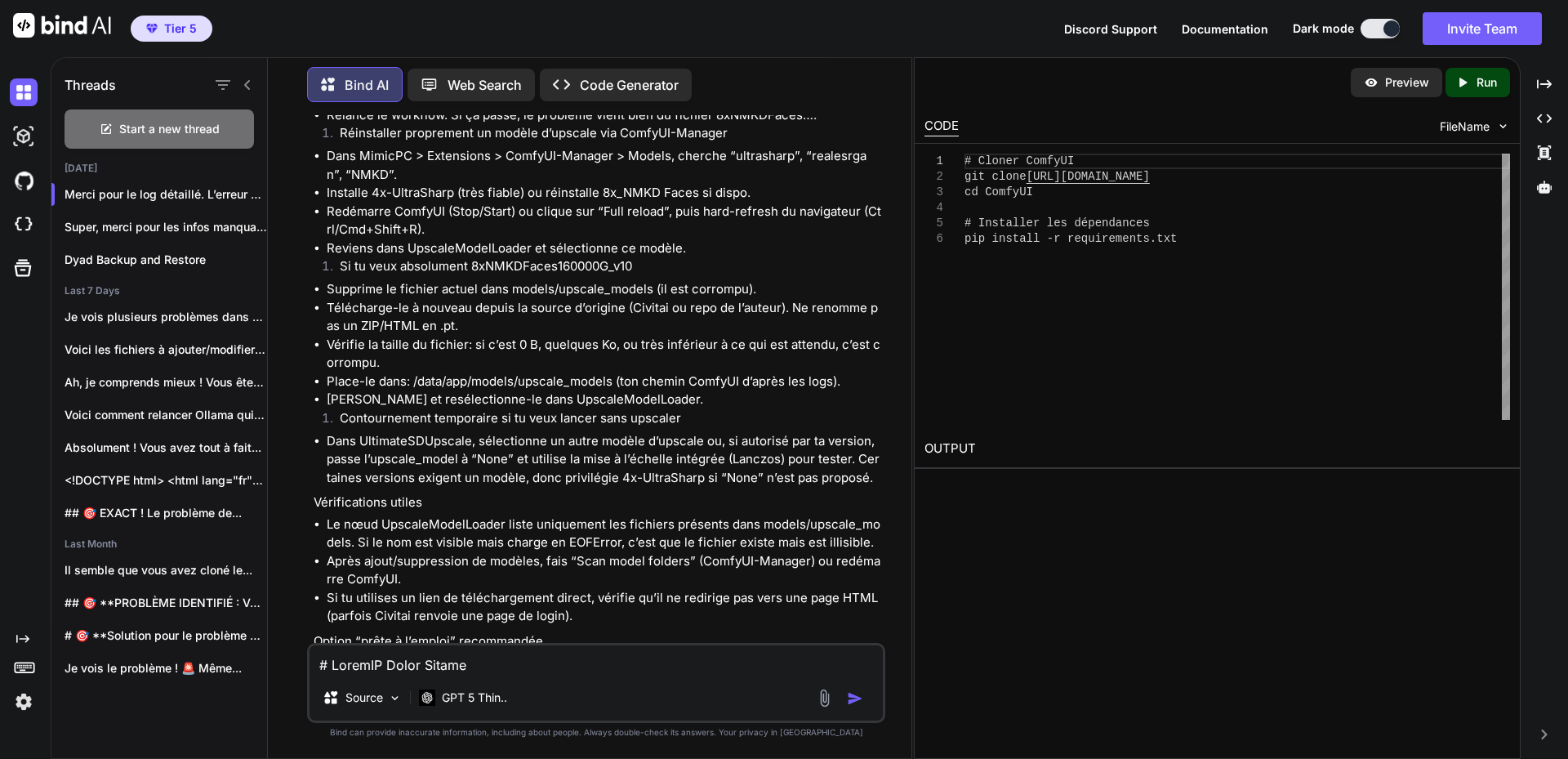
click at [568, 147] on li "Réinstaller proprement un modèle d’upscale via ComfyUI-Manager" at bounding box center [604, 136] width 555 height 23
click at [569, 147] on li "Réinstaller proprement un modèle d’upscale via ComfyUI-Manager" at bounding box center [604, 136] width 555 height 23
click at [776, 184] on li "Dans MimicPC > Extensions > ComfyUI-Manager > Models, cherche “ultrasharp”, “re…" at bounding box center [604, 165] width 555 height 37
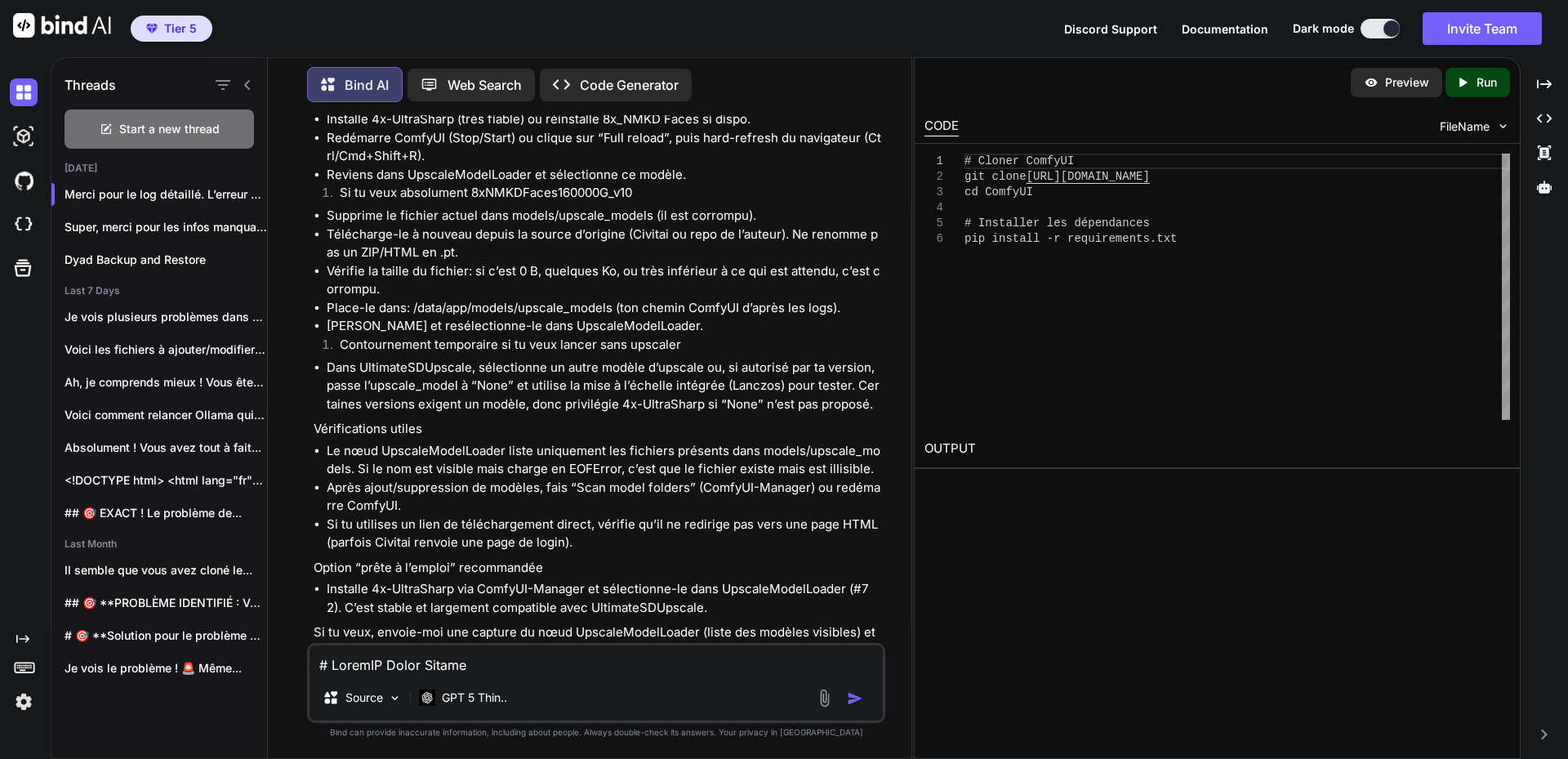
scroll to position [16226, 0]
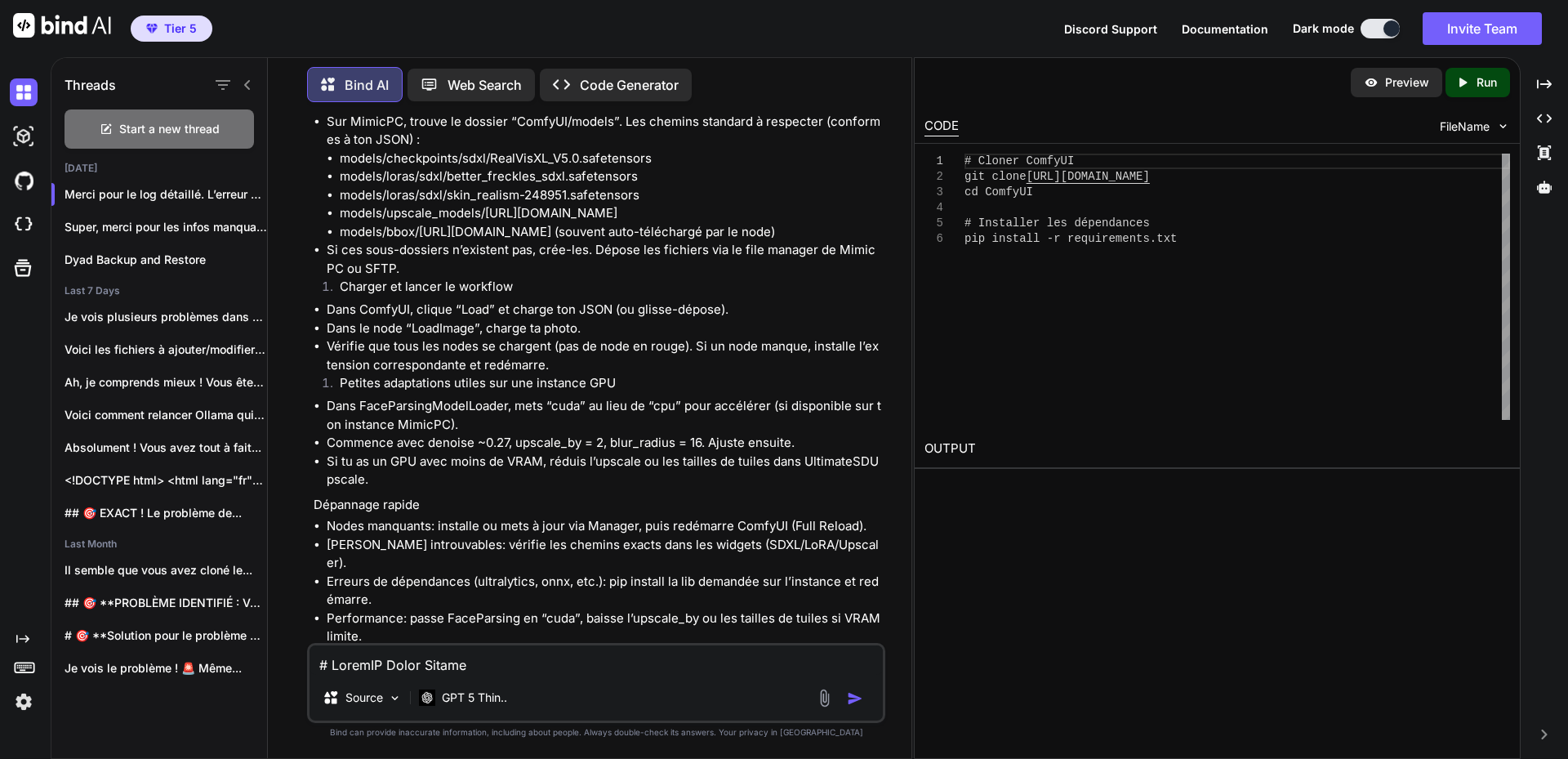
scroll to position [7407, 0]
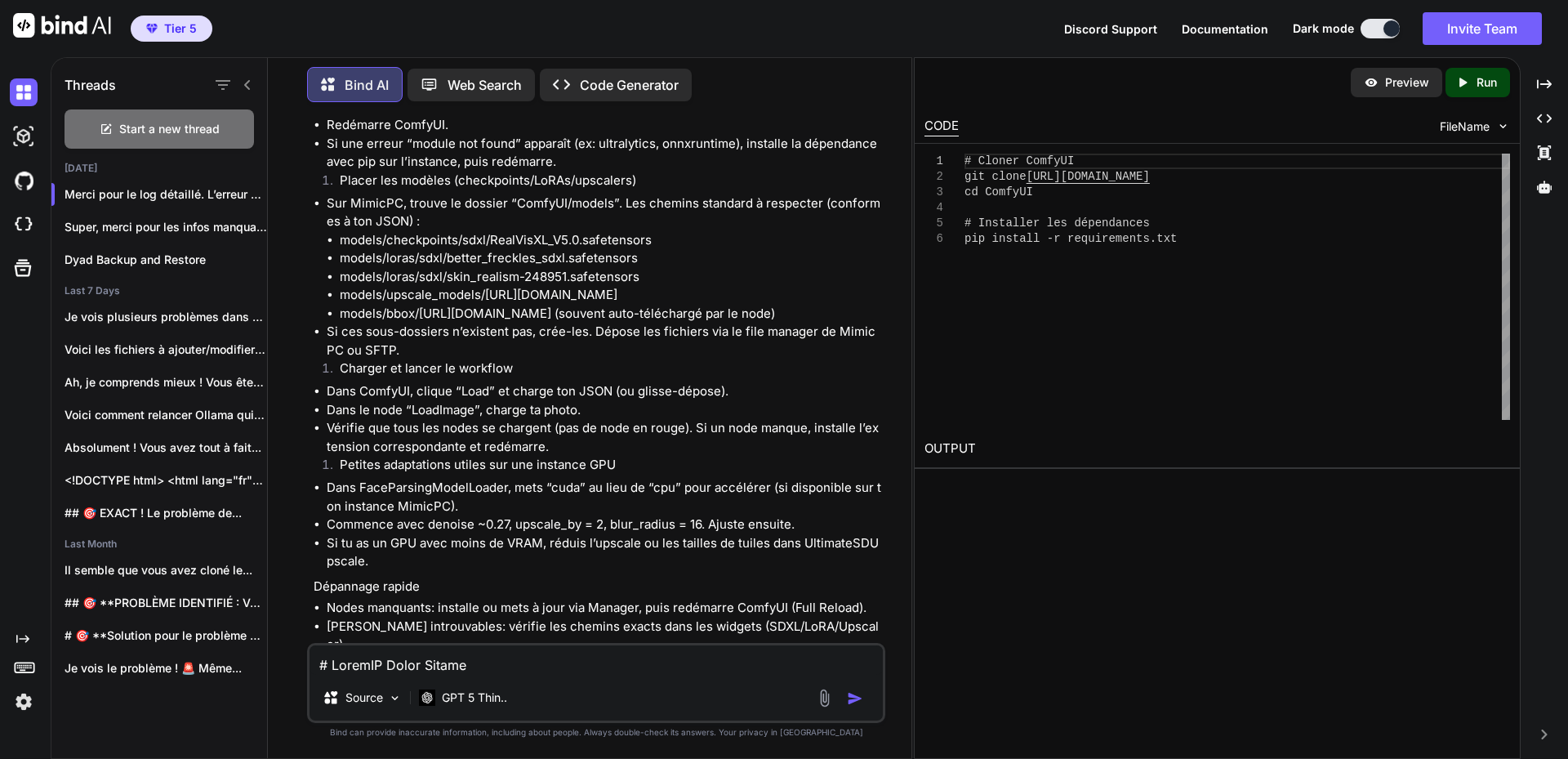
drag, startPoint x: 341, startPoint y: 281, endPoint x: 471, endPoint y: 280, distance: 130.0
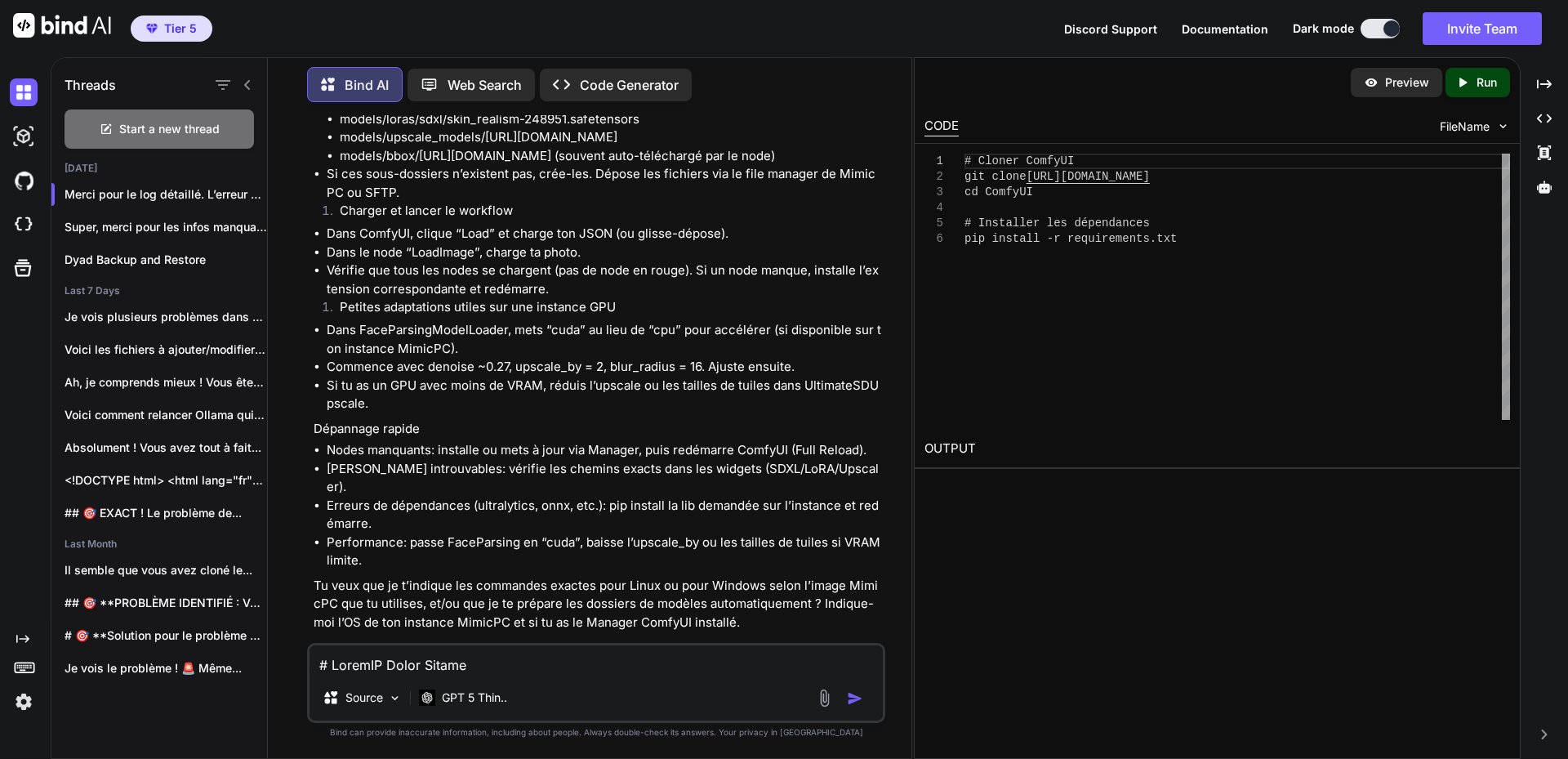
scroll to position [7652, 0]
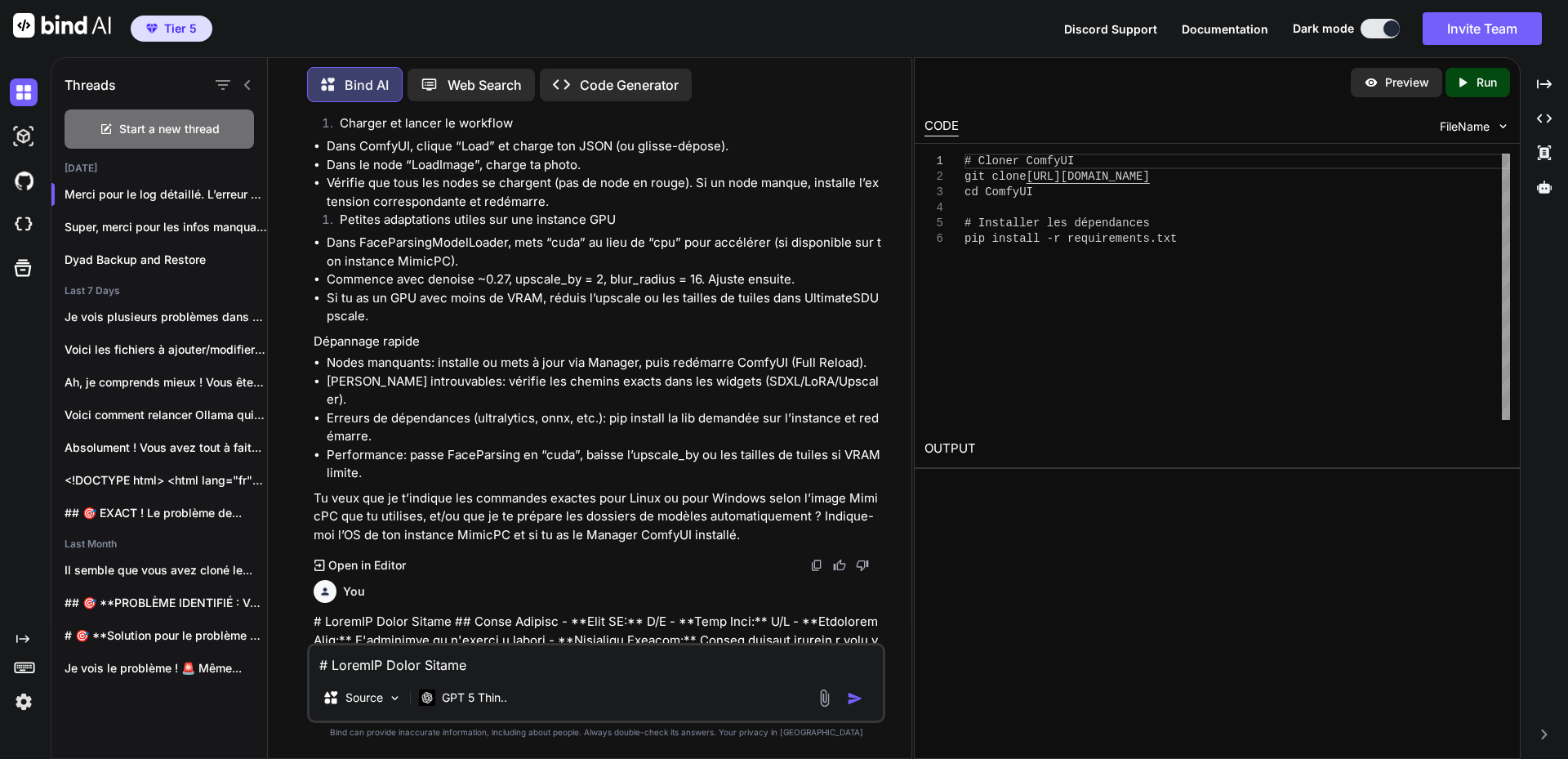
click at [544, 60] on li "models/upscale_models/[URL][DOMAIN_NAME]" at bounding box center [610, 50] width 542 height 19
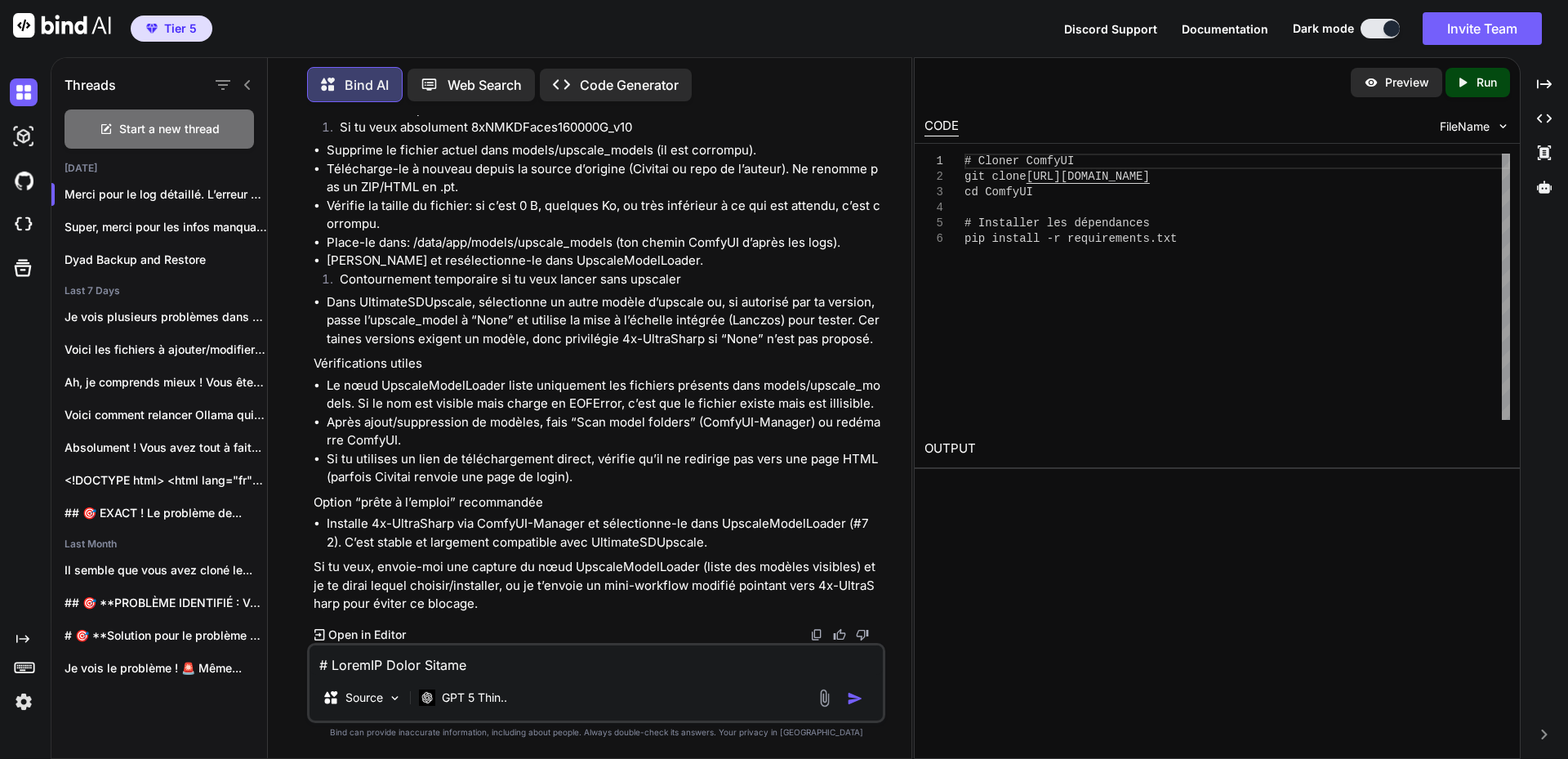
scroll to position [16308, 0]
drag, startPoint x: 570, startPoint y: 262, endPoint x: 673, endPoint y: 263, distance: 103.0
drag, startPoint x: 373, startPoint y: 381, endPoint x: 452, endPoint y: 378, distance: 79.1
click at [452, 63] on li "Installe 4x-UltraSharp (très fiable) ou réinstalle 8x_NMKD Faces si dispo." at bounding box center [604, 54] width 555 height 19
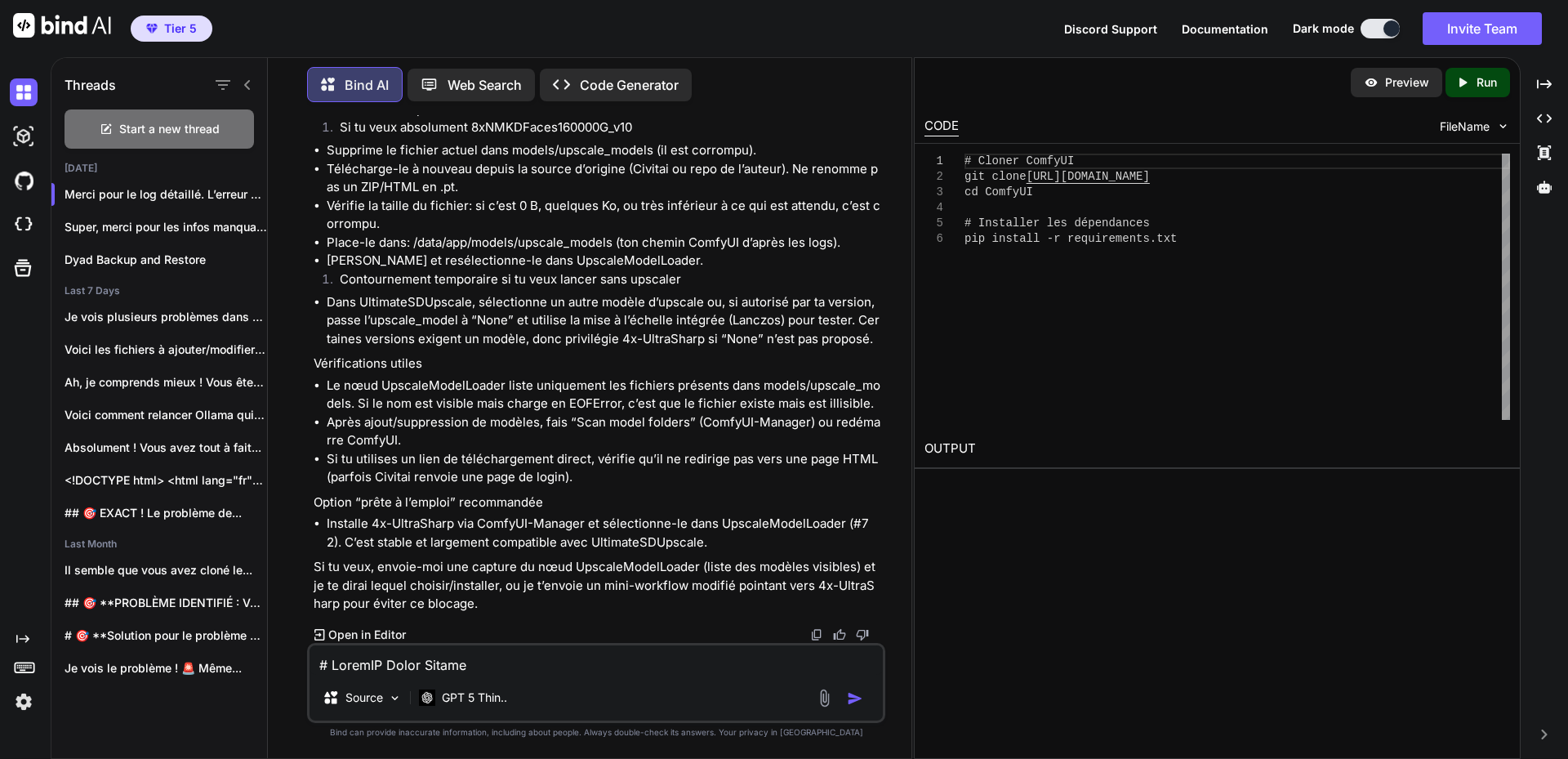
click at [764, 45] on li "Dans MimicPC > Extensions > ComfyUI-Manager > Models, cherche “ultrasharp”, “re…" at bounding box center [604, 27] width 555 height 37
click at [838, 45] on li "Dans MimicPC > Extensions > ComfyUI-Manager > Models, cherche “ultrasharp”, “re…" at bounding box center [604, 27] width 555 height 37
drag, startPoint x: 372, startPoint y: 378, endPoint x: 450, endPoint y: 375, distance: 78.1
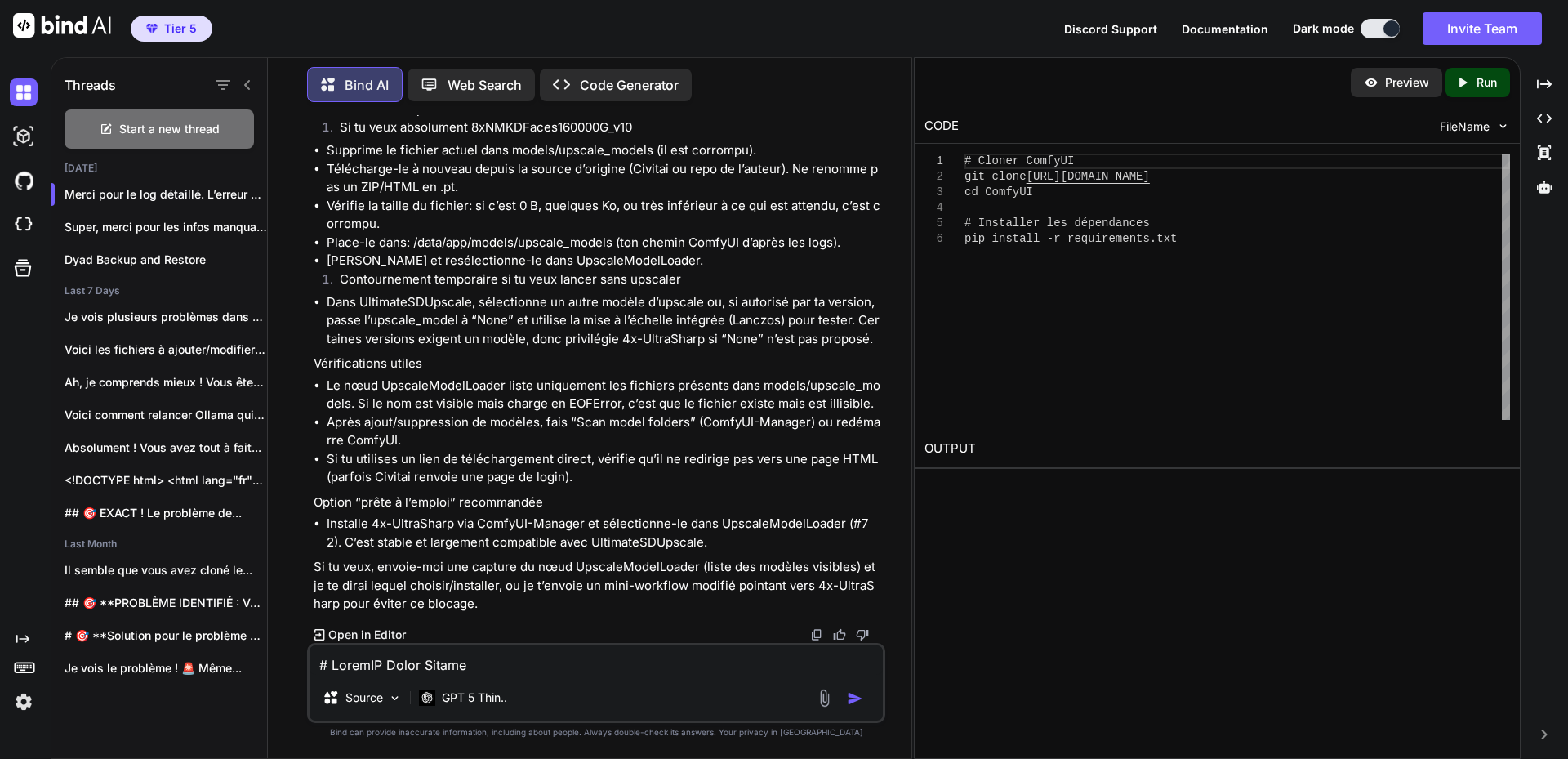
click at [450, 63] on li "Installe 4x-UltraSharp (très fiable) ou réinstalle 8x_NMKD Faces si dispo." at bounding box center [604, 54] width 555 height 19
drag, startPoint x: 600, startPoint y: 375, endPoint x: 694, endPoint y: 381, distance: 94.2
click at [694, 63] on li "Installe 4x-UltraSharp (très fiable) ou réinstalle 8x_NMKD Faces si dispo." at bounding box center [604, 54] width 555 height 19
drag, startPoint x: 374, startPoint y: 380, endPoint x: 452, endPoint y: 375, distance: 78.2
click at [452, 63] on li "Installe 4x-UltraSharp (très fiable) ou réinstalle 8x_NMKD Faces si dispo." at bounding box center [604, 54] width 555 height 19
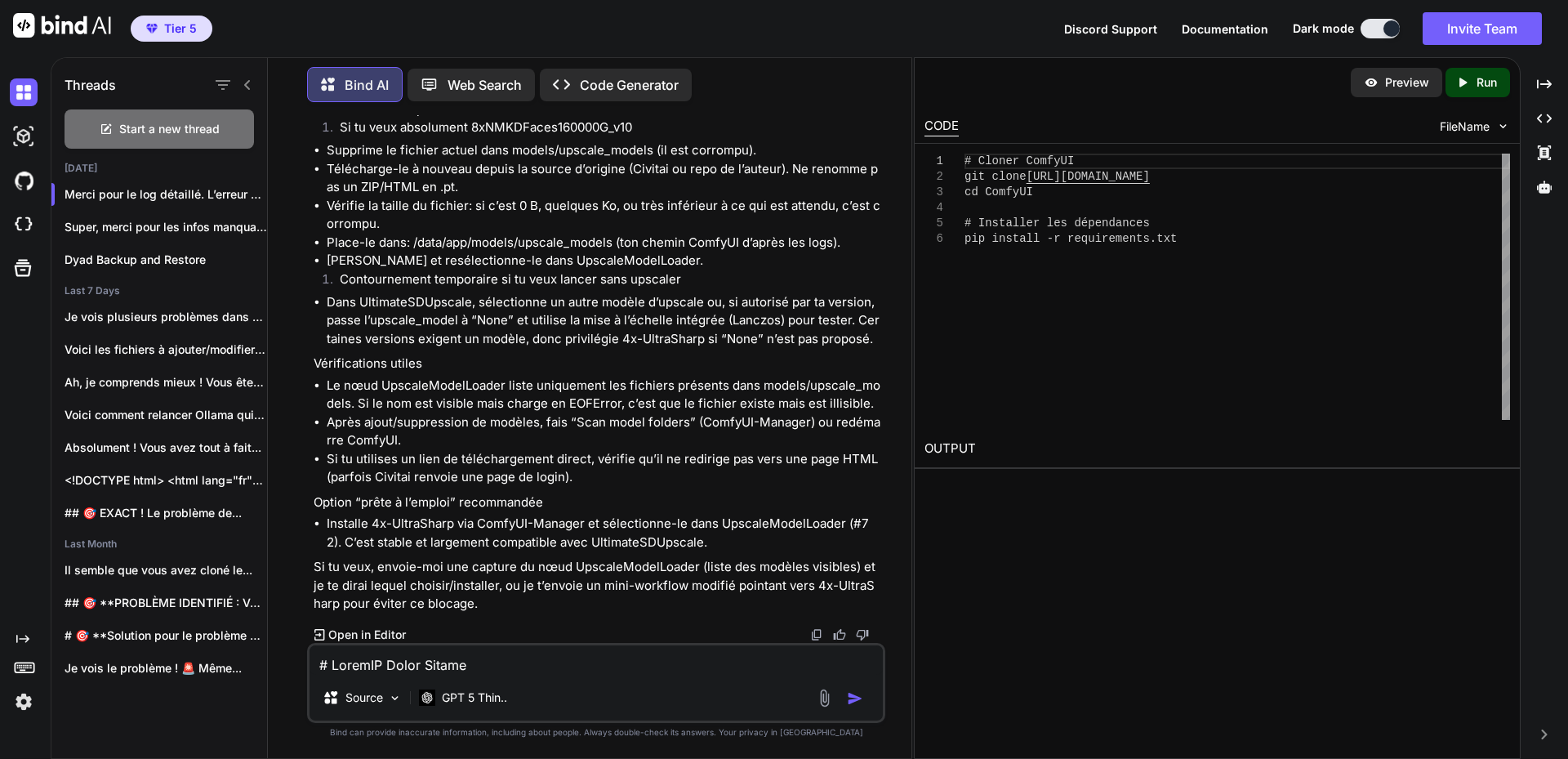
click at [419, 665] on textarea at bounding box center [596, 660] width 573 height 29
paste textarea "# ComfyUI Error Report ## Error Details - **Node ID:** 116 - **Node Type:** Che…"
type textarea "# ComfyUI Error Report ## Error Details - **Node ID:** 116 - **Node Type:** Che…"
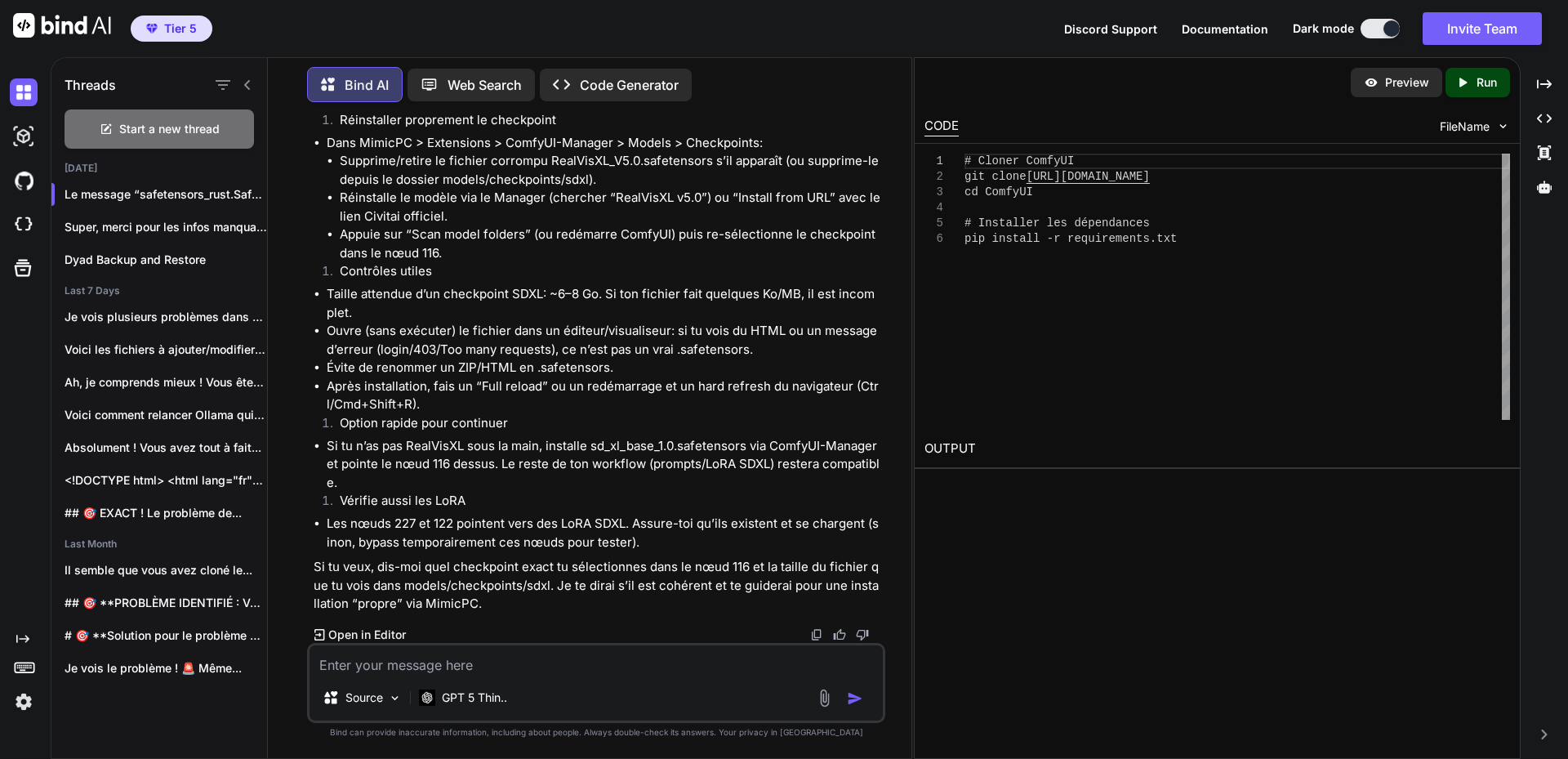
scroll to position [19594, 0]
